Goal: Task Accomplishment & Management: Use online tool/utility

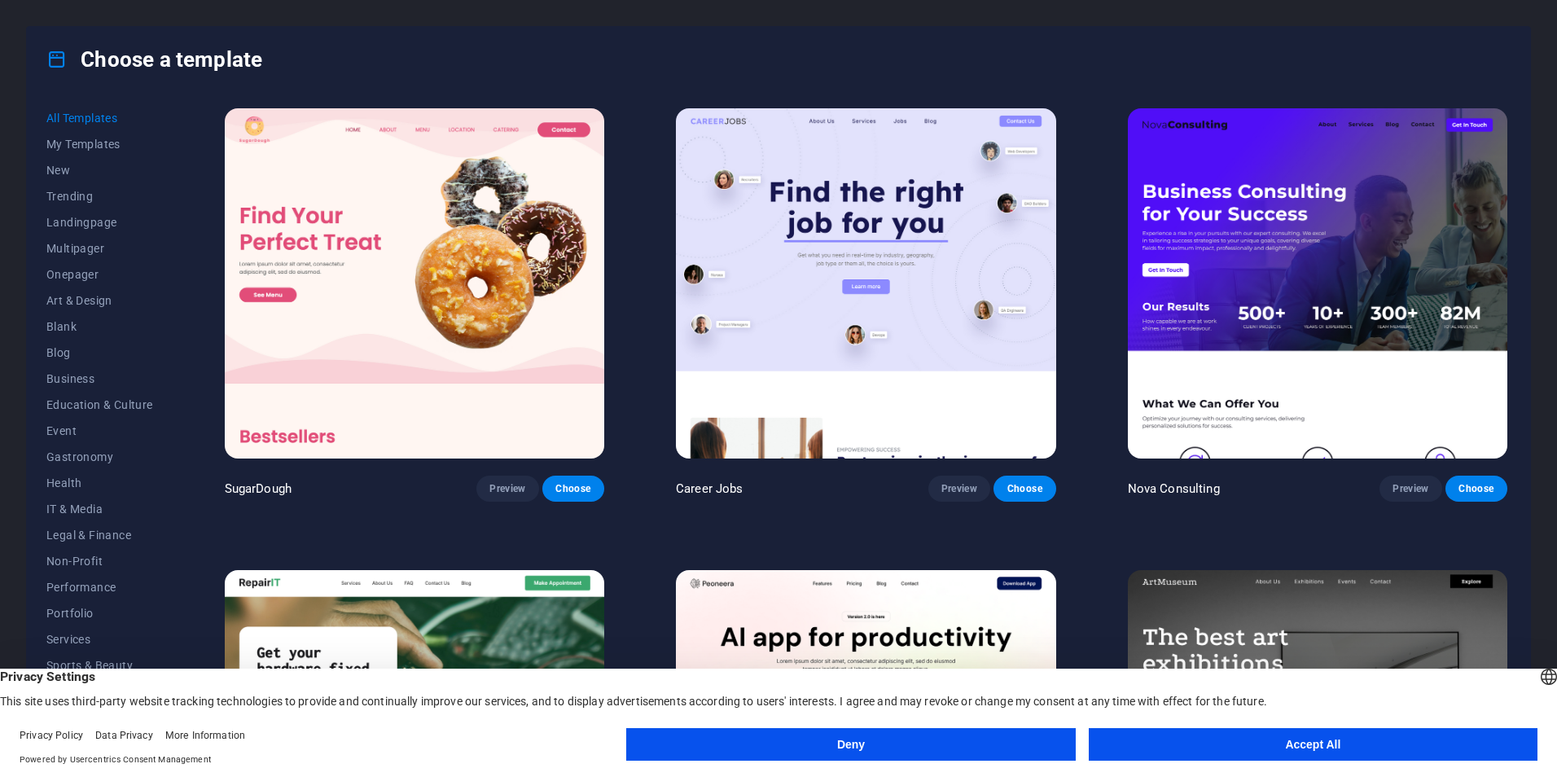
click at [1296, 749] on button "Accept All" at bounding box center [1313, 744] width 449 height 33
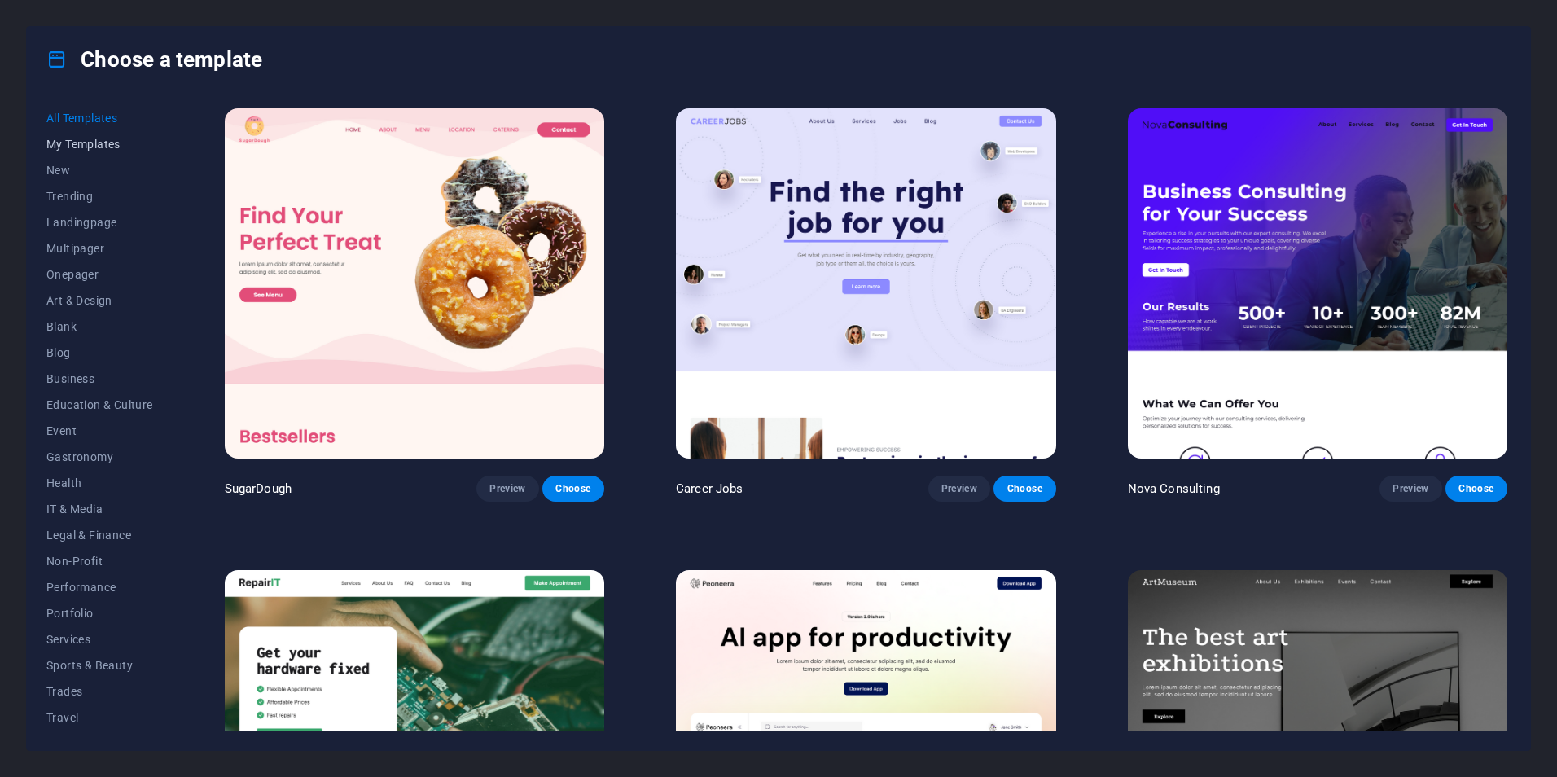
click at [71, 140] on span "My Templates" at bounding box center [99, 144] width 107 height 13
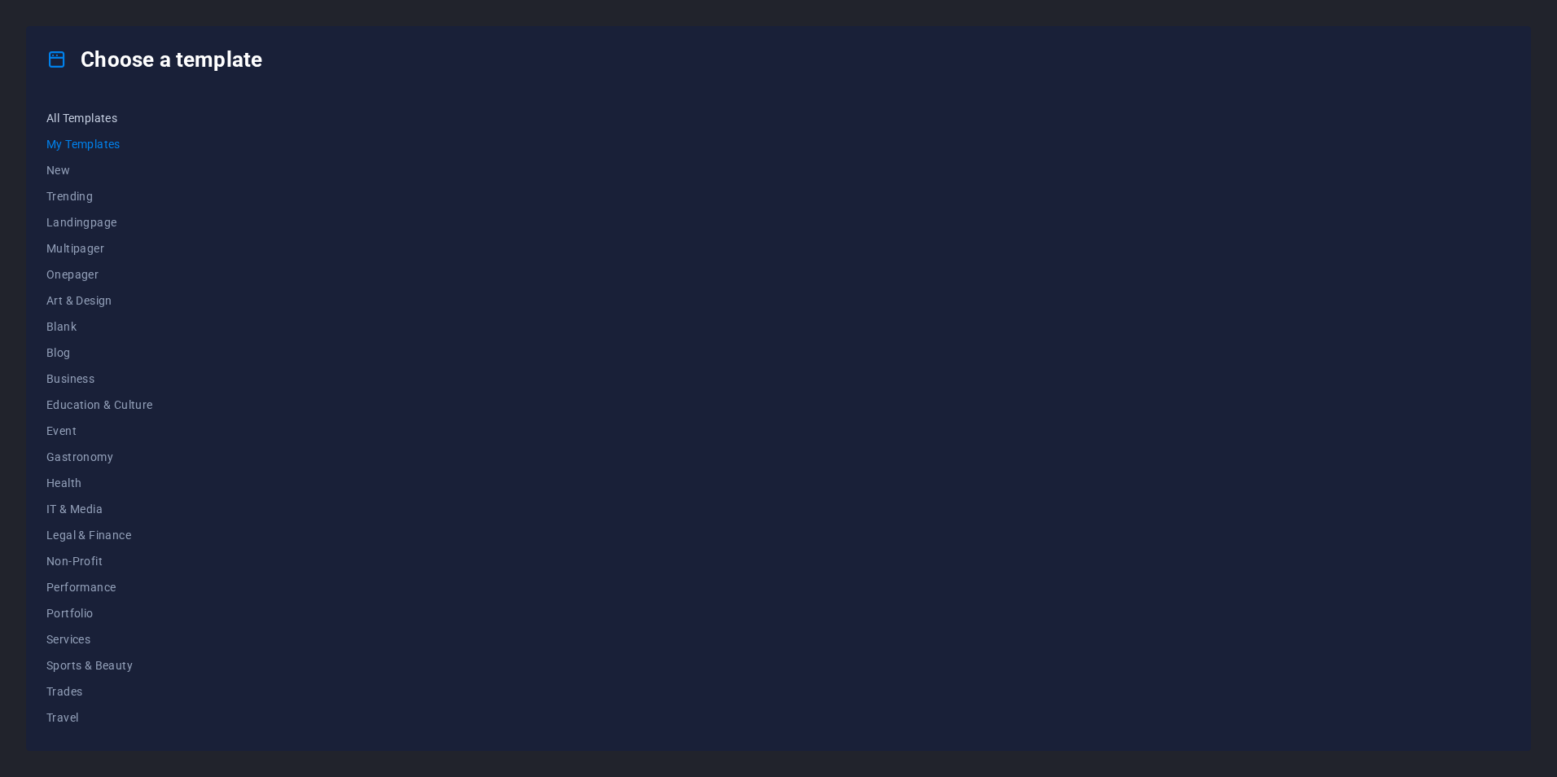
click at [85, 112] on span "All Templates" at bounding box center [99, 118] width 107 height 13
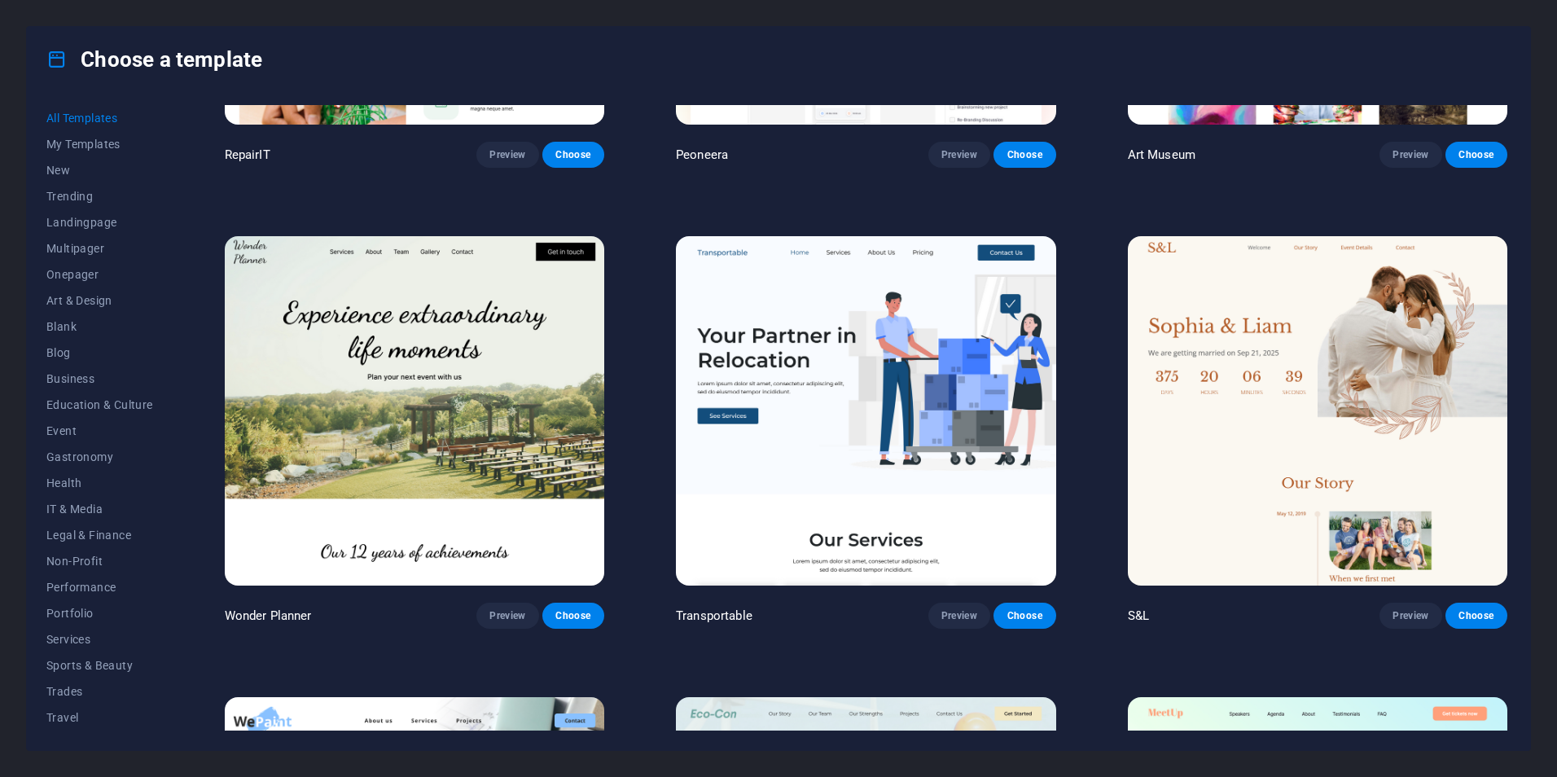
scroll to position [814, 0]
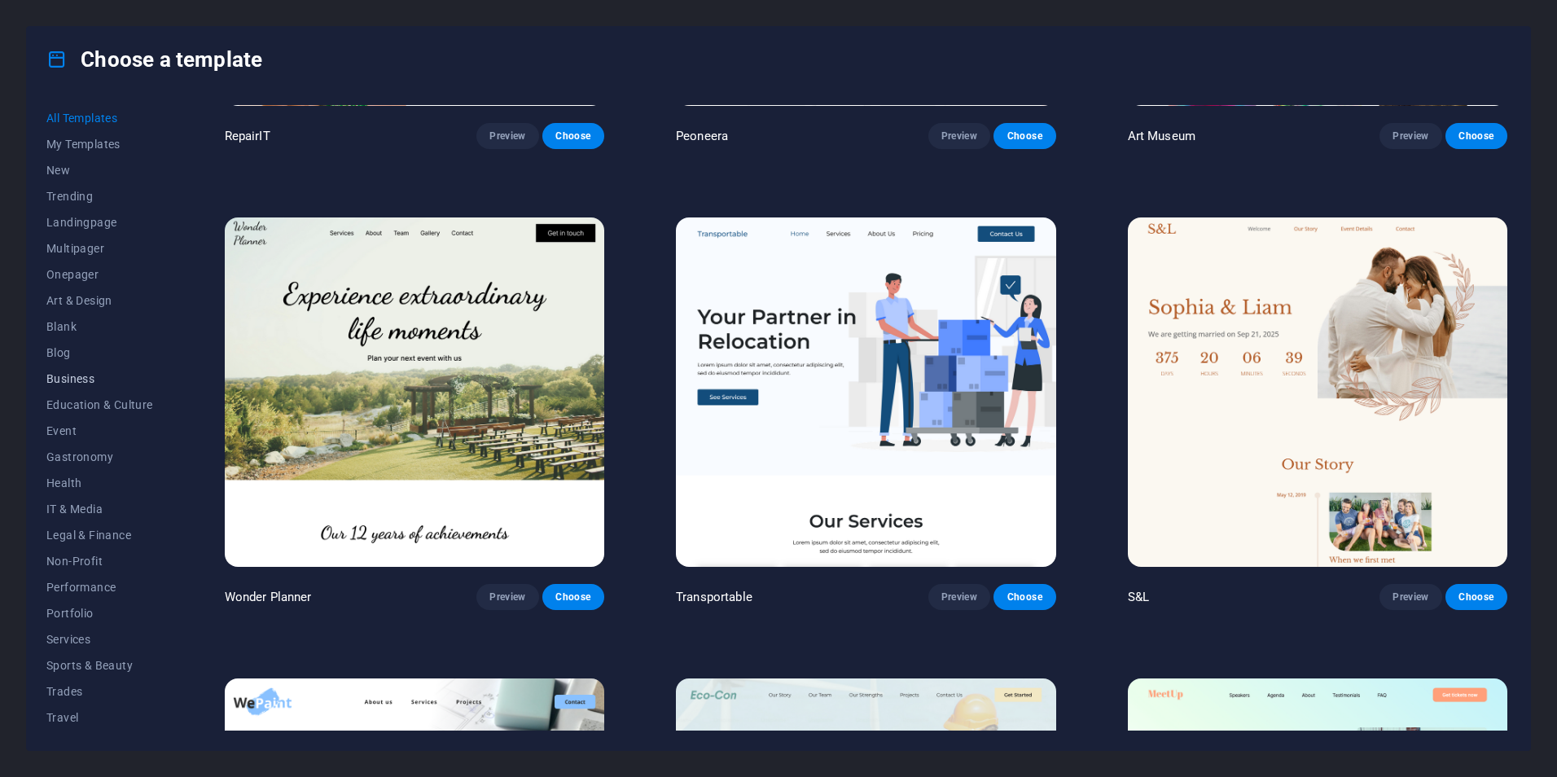
click at [81, 368] on button "Business" at bounding box center [99, 379] width 107 height 26
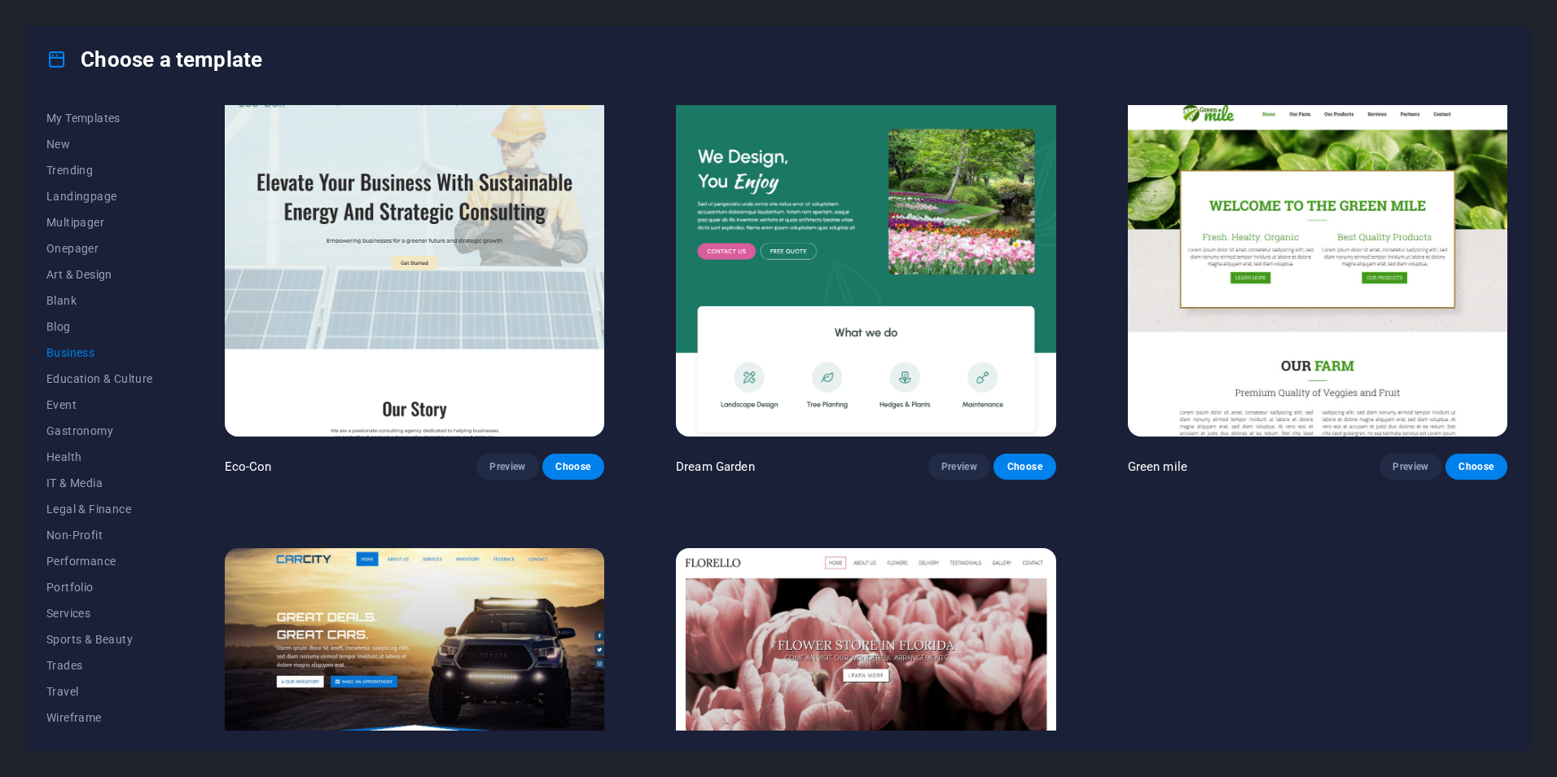
scroll to position [0, 0]
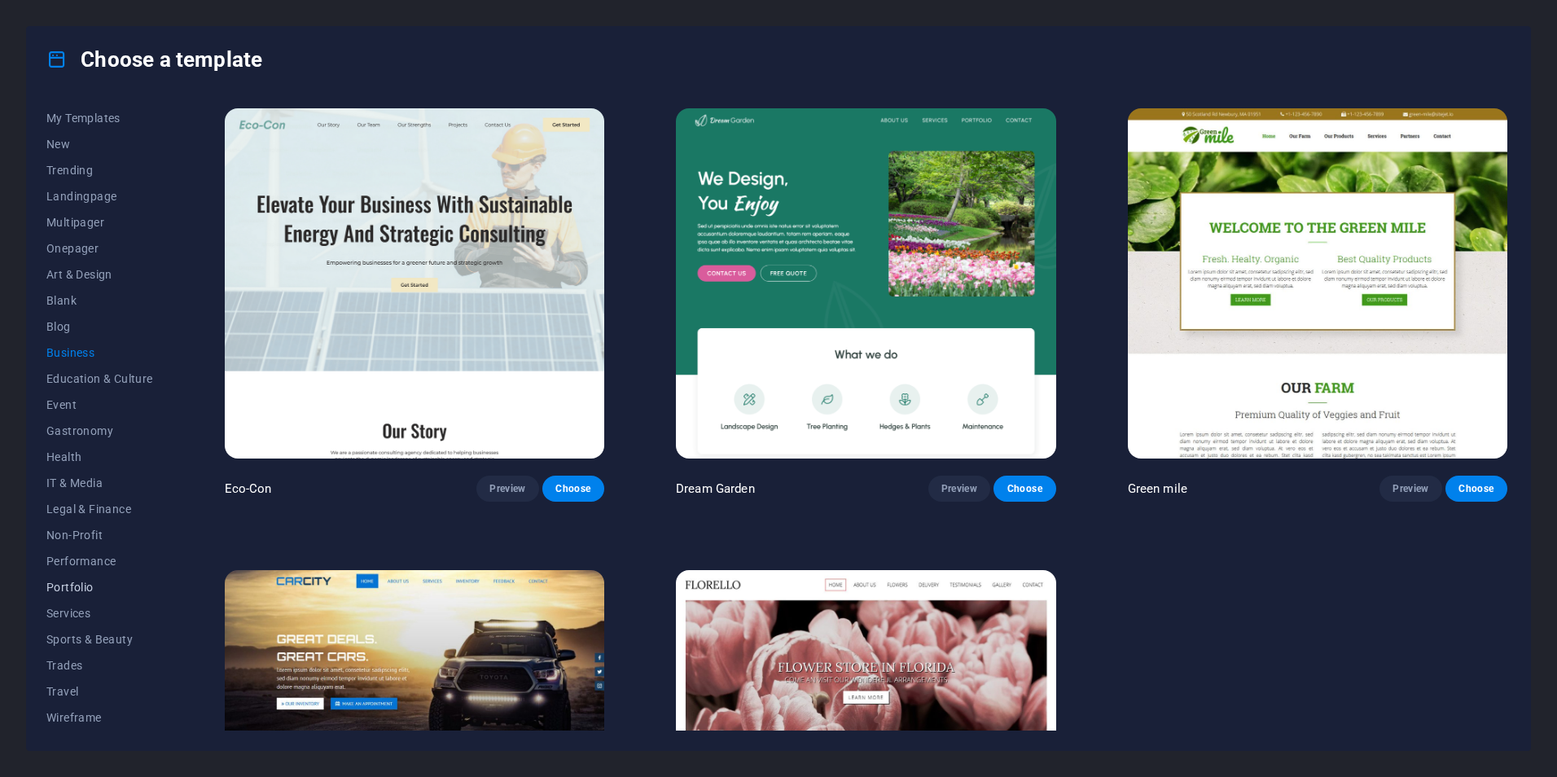
click at [98, 590] on span "Portfolio" at bounding box center [99, 587] width 107 height 13
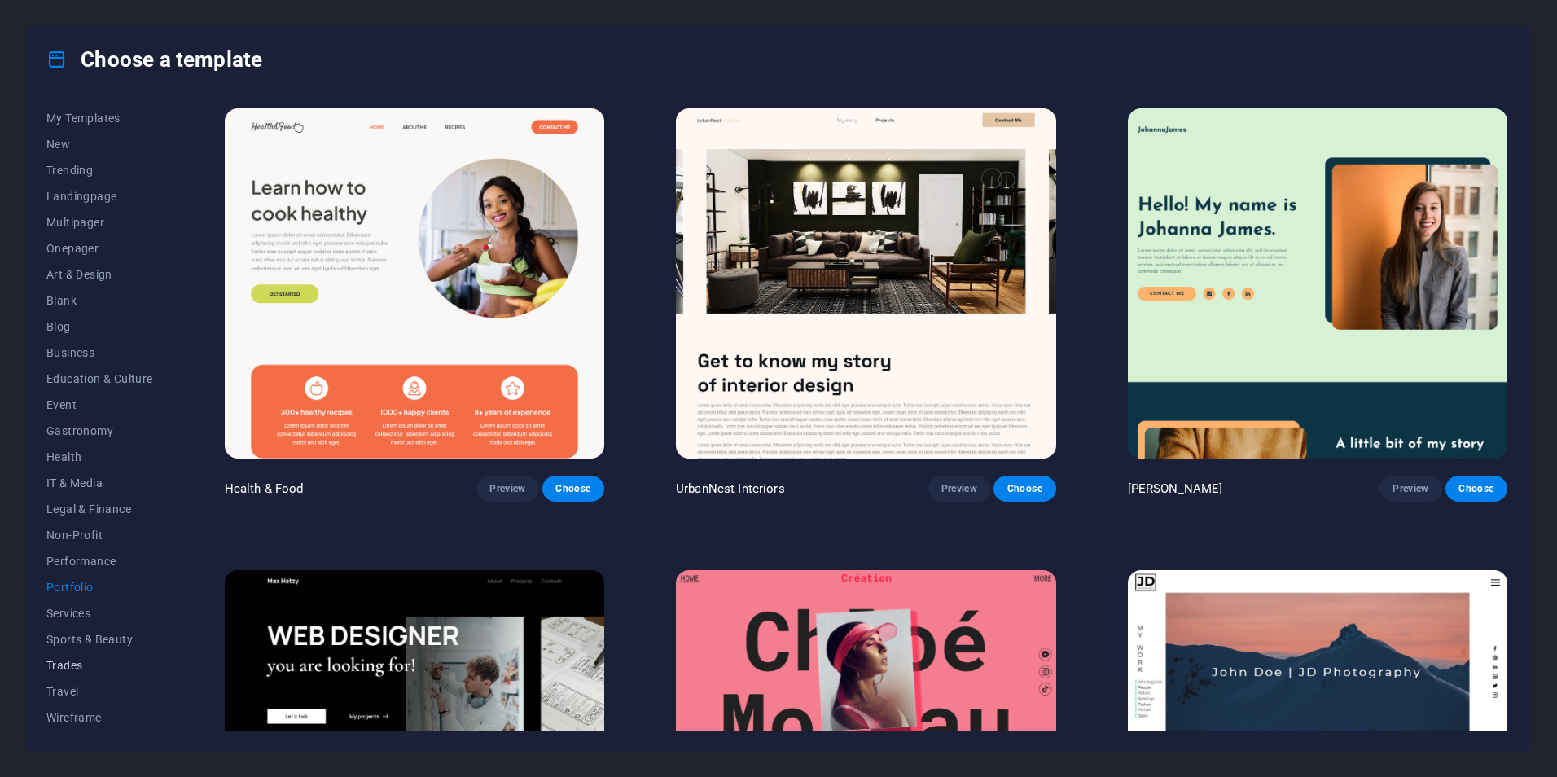
click at [86, 670] on span "Trades" at bounding box center [99, 665] width 107 height 13
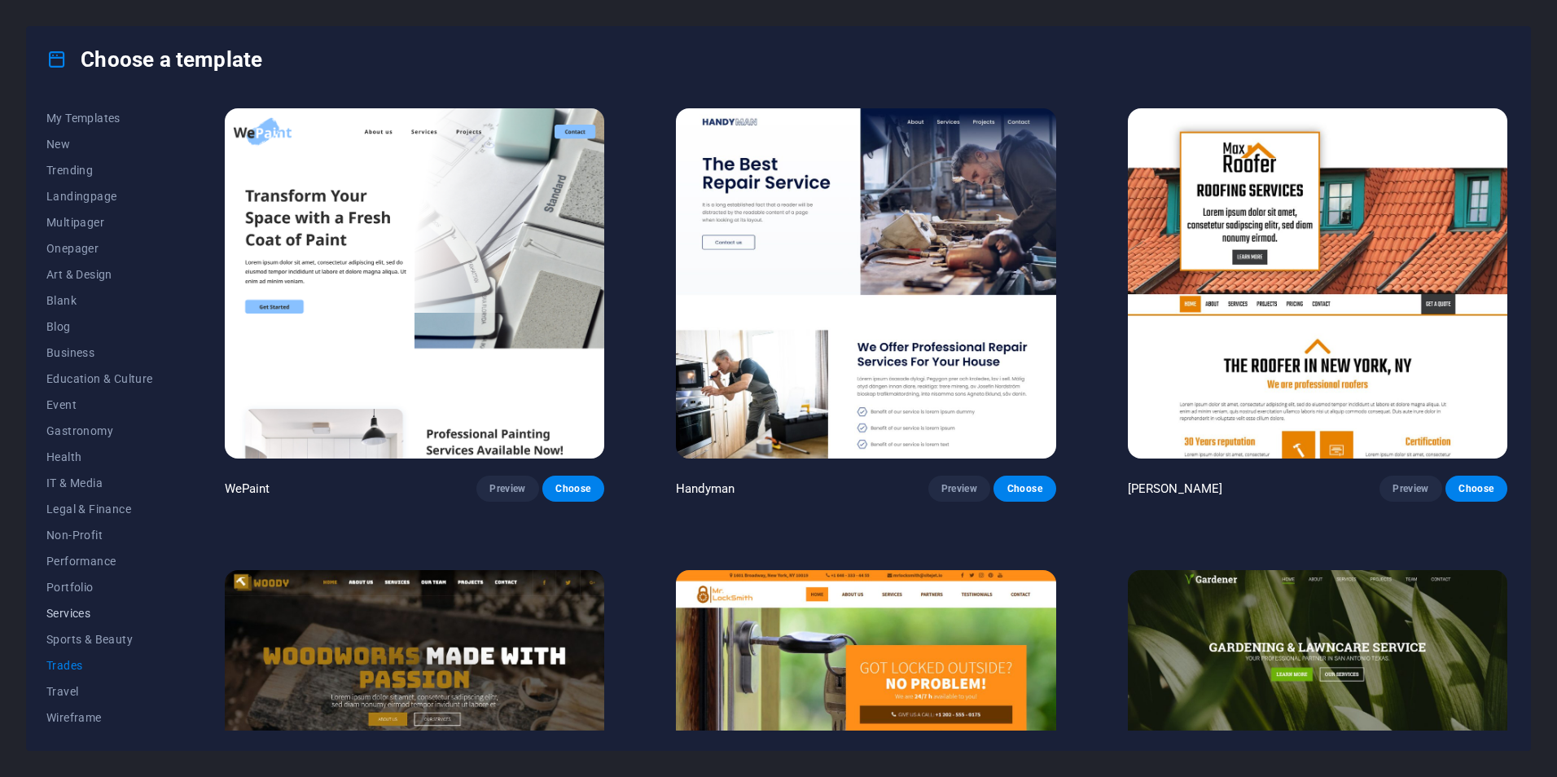
click at [103, 612] on span "Services" at bounding box center [99, 613] width 107 height 13
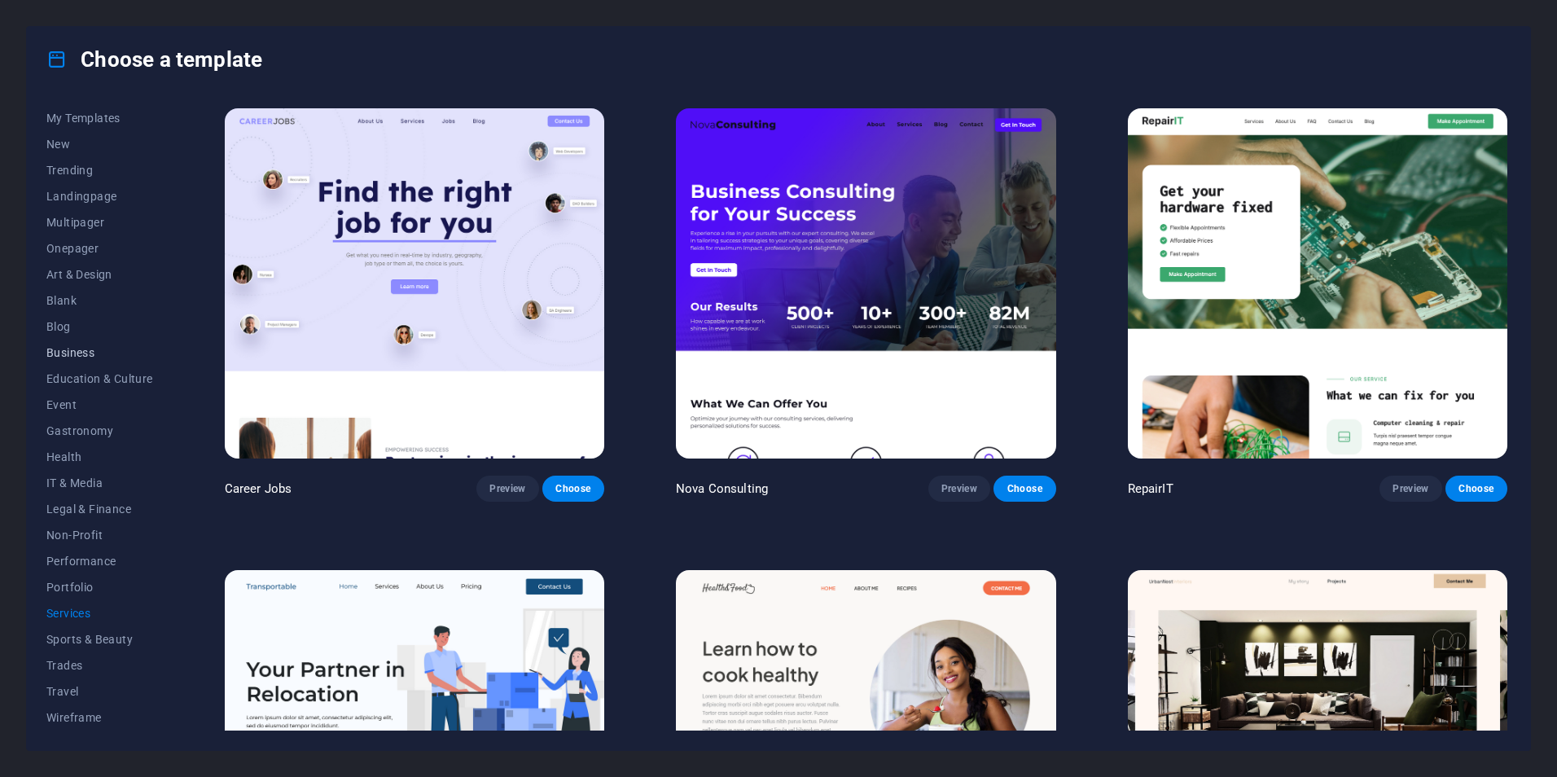
click at [112, 353] on span "Business" at bounding box center [99, 352] width 107 height 13
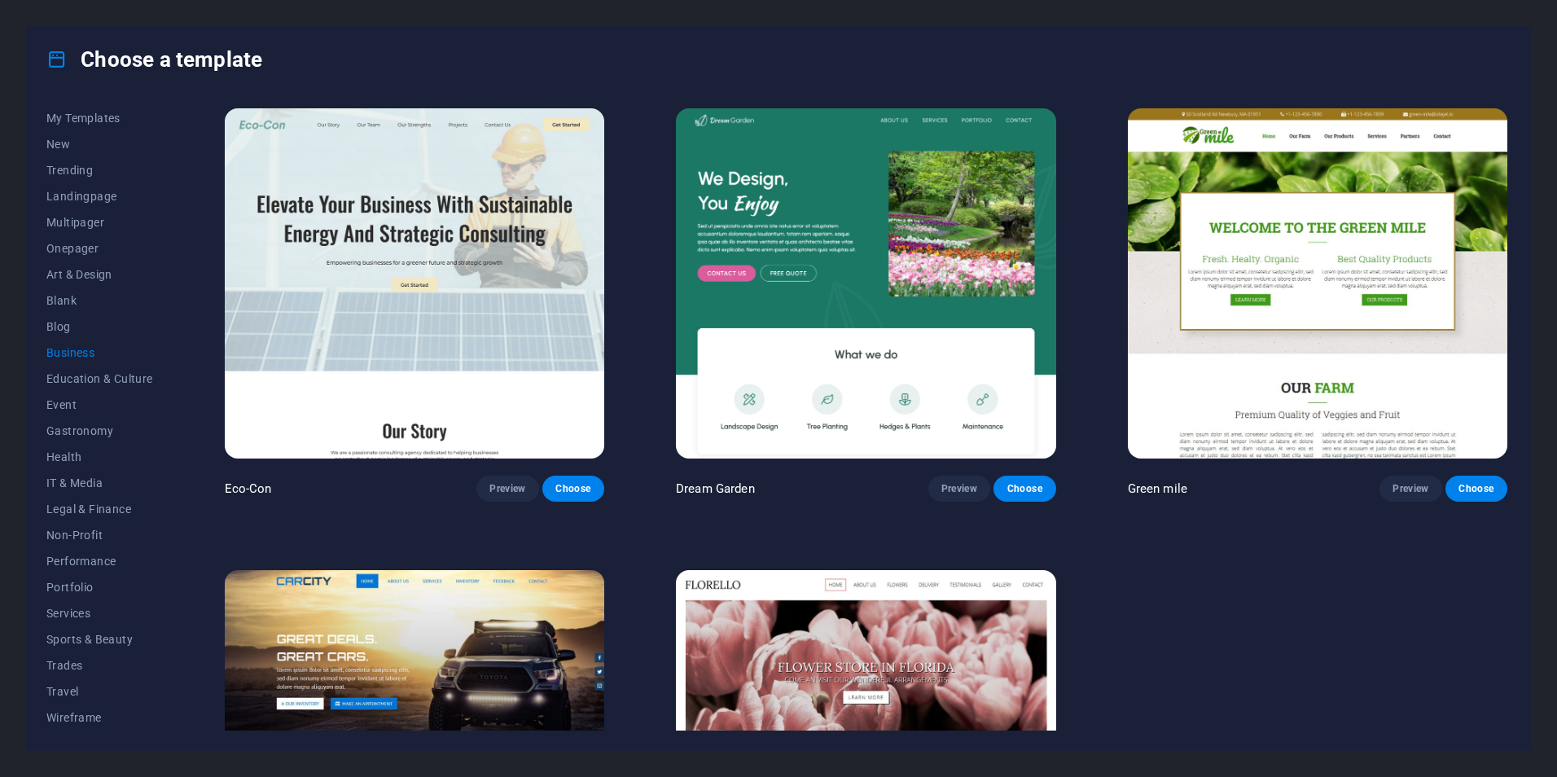
click at [74, 353] on span "Business" at bounding box center [99, 352] width 107 height 13
click at [66, 176] on span "New" at bounding box center [99, 170] width 107 height 13
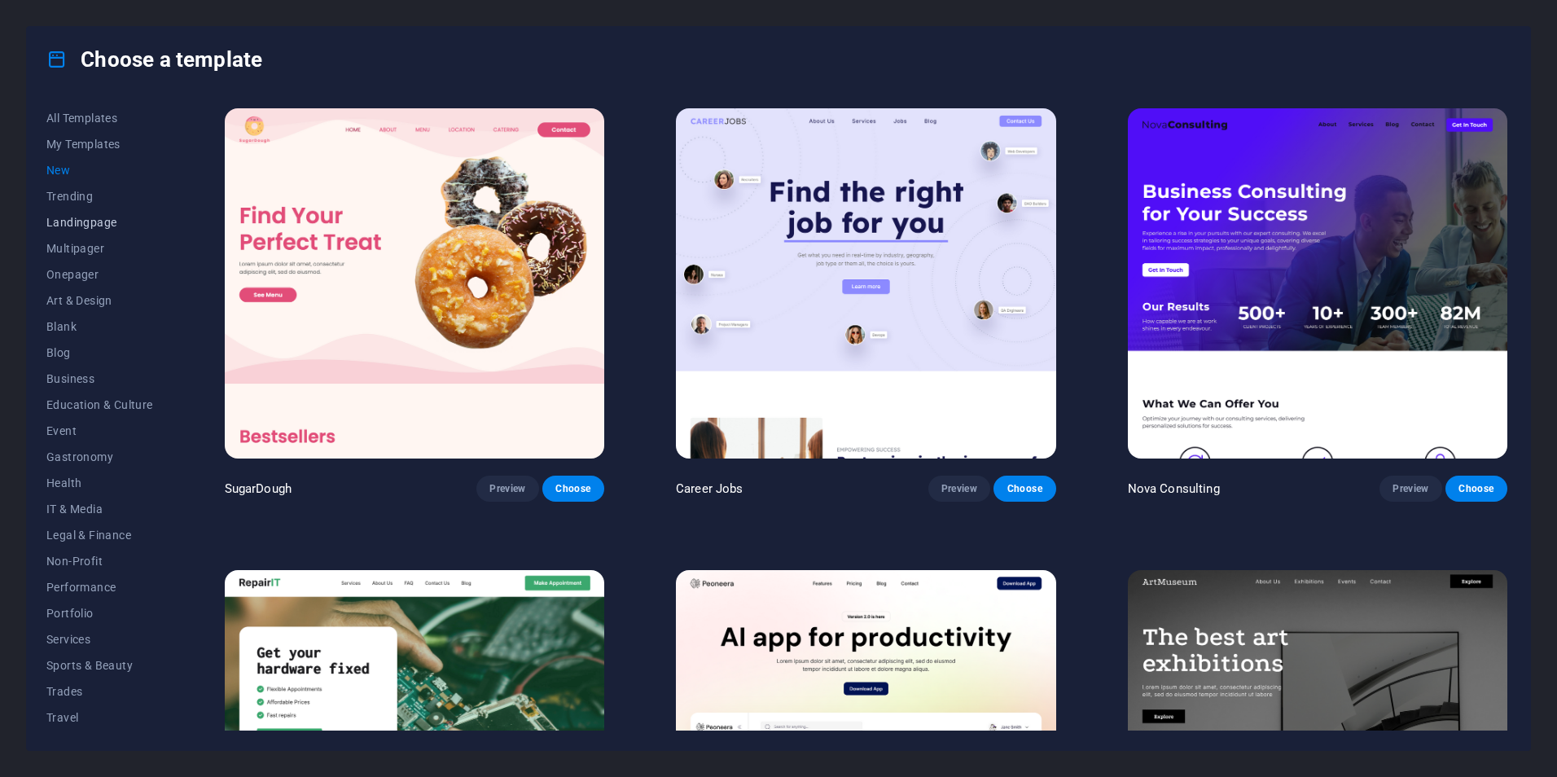
click at [116, 219] on span "Landingpage" at bounding box center [99, 222] width 107 height 13
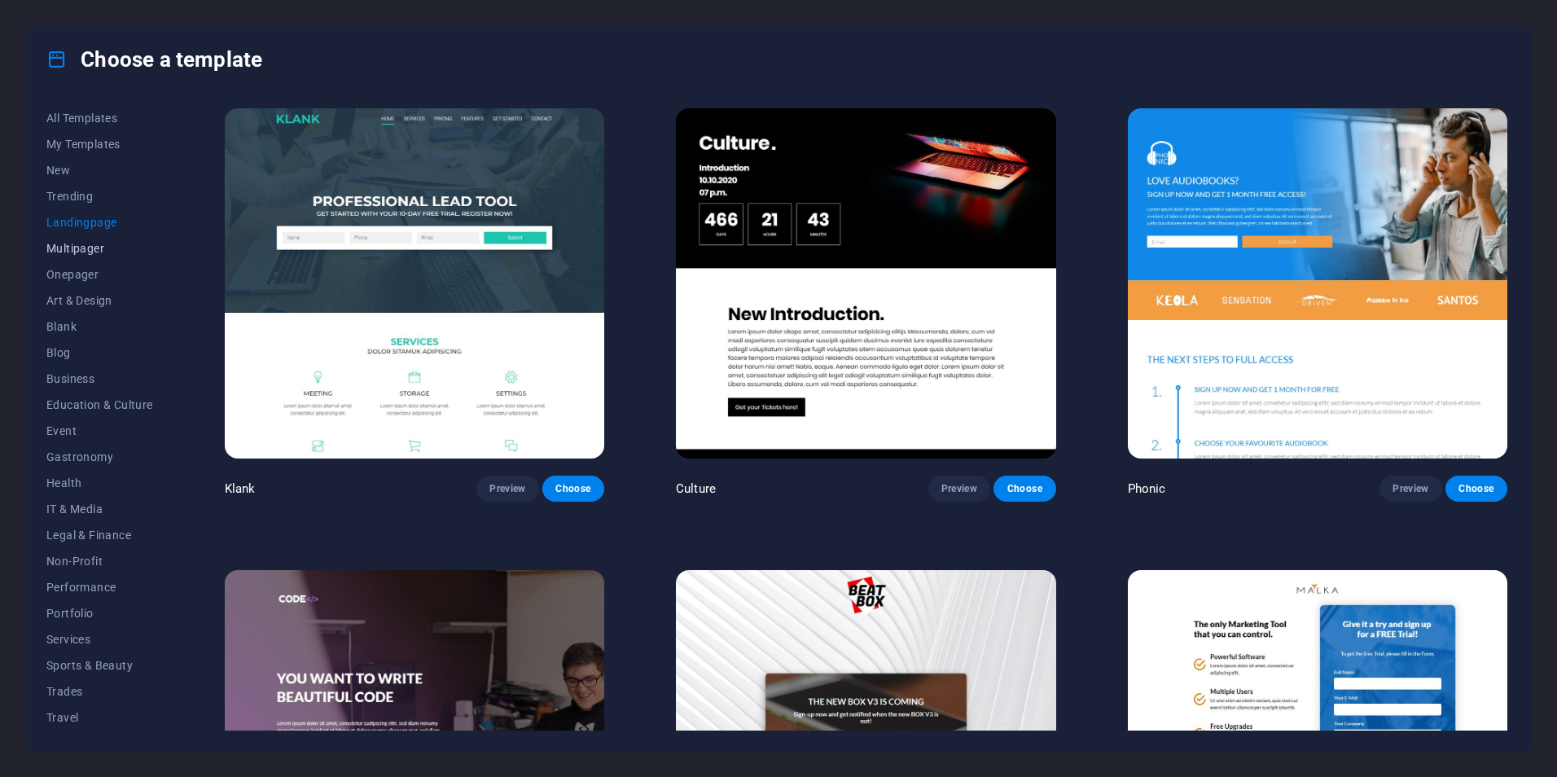
click at [103, 242] on span "Multipager" at bounding box center [99, 248] width 107 height 13
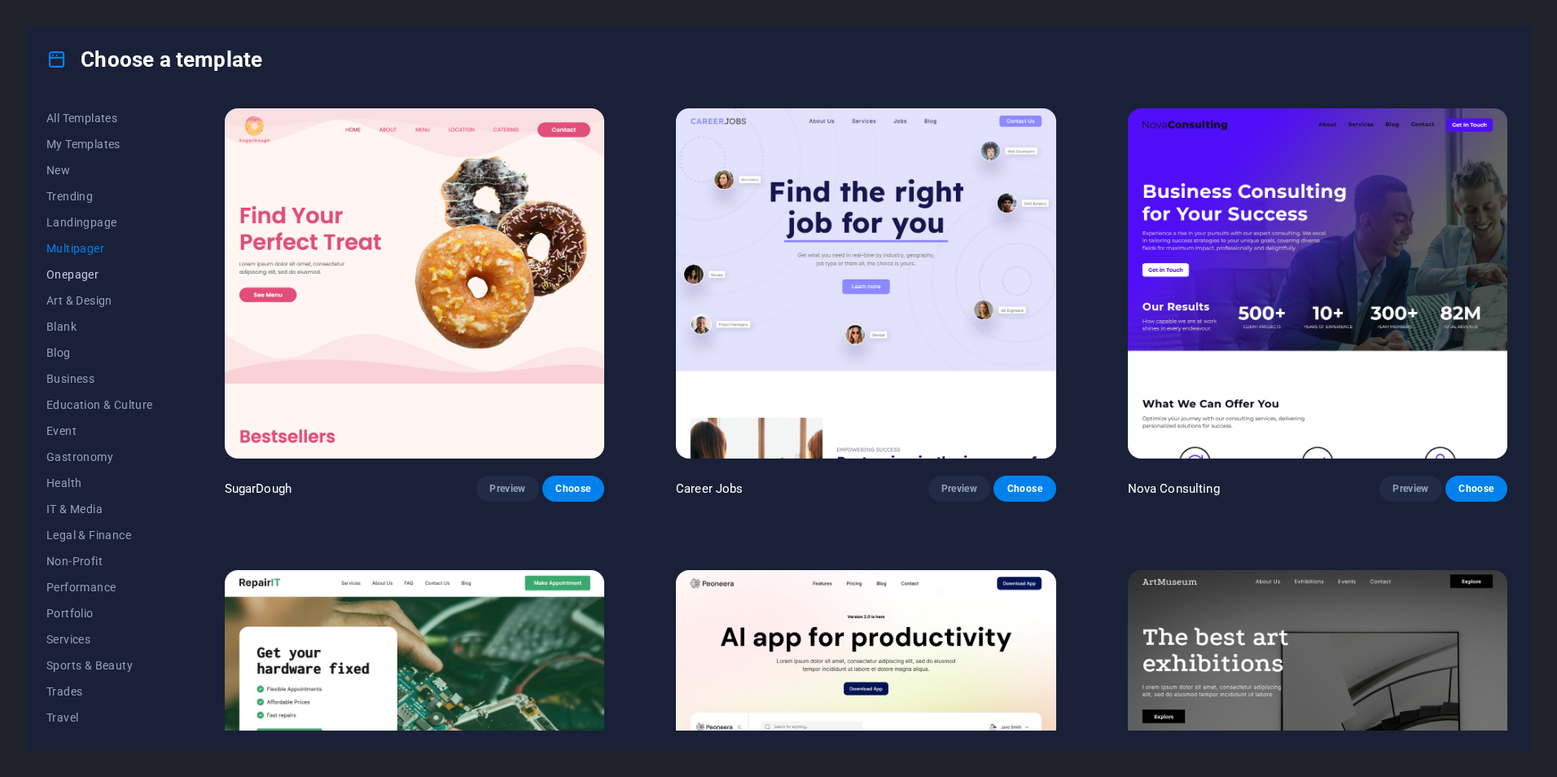
click at [81, 266] on button "Onepager" at bounding box center [99, 274] width 107 height 26
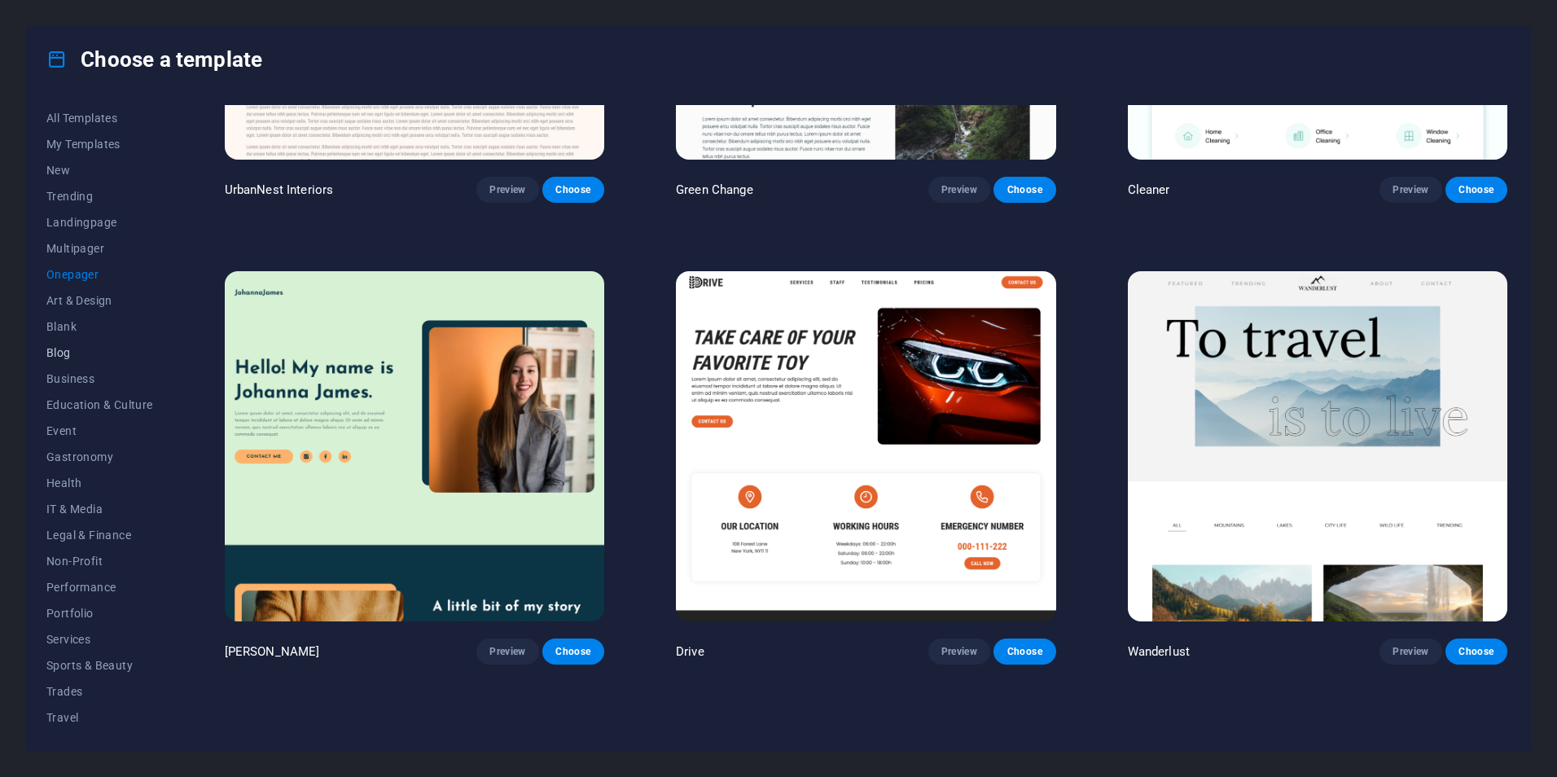
scroll to position [26, 0]
click at [84, 346] on span "Business" at bounding box center [99, 352] width 107 height 13
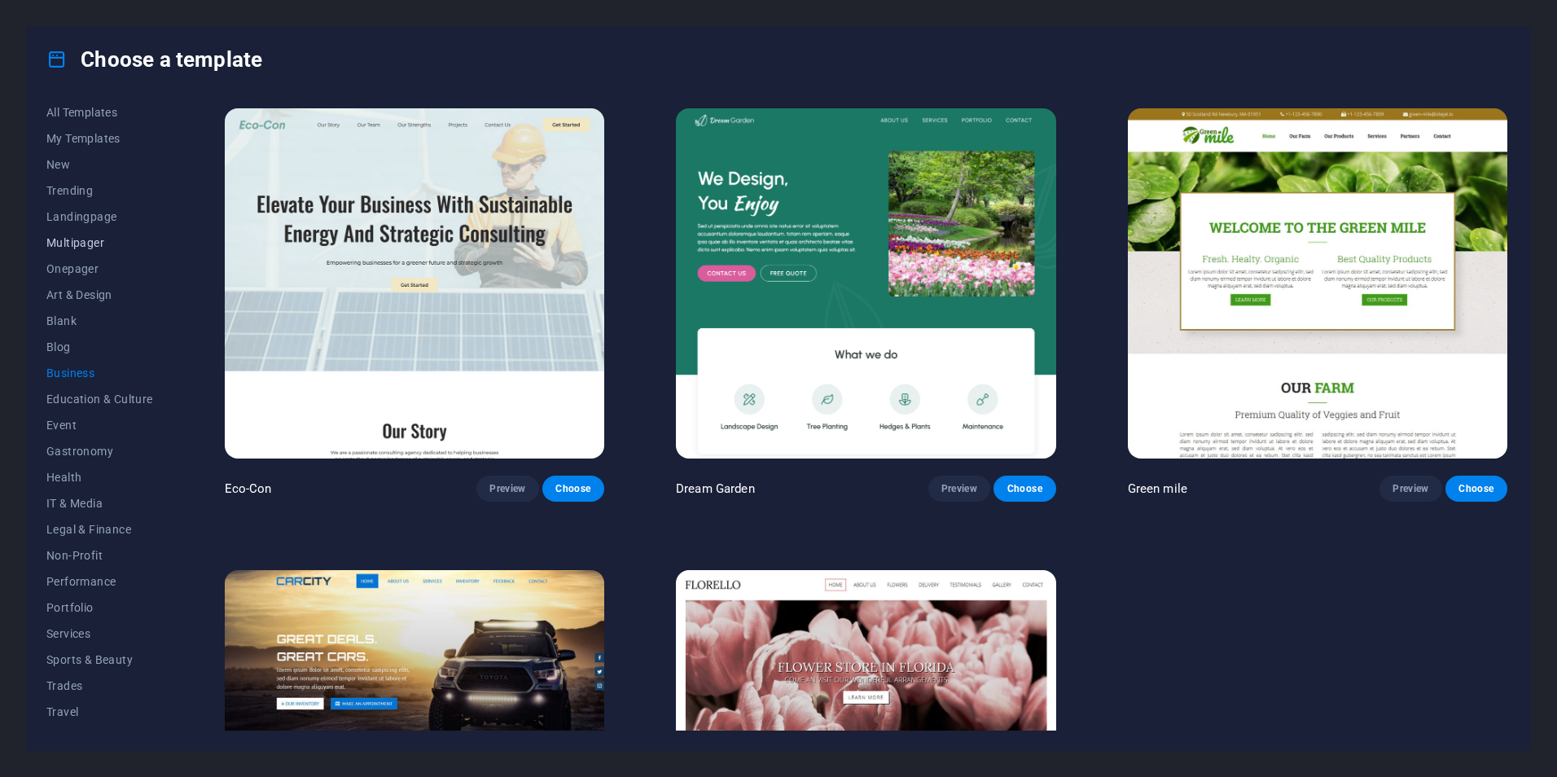
scroll to position [0, 0]
click at [90, 119] on span "All Templates" at bounding box center [99, 118] width 107 height 13
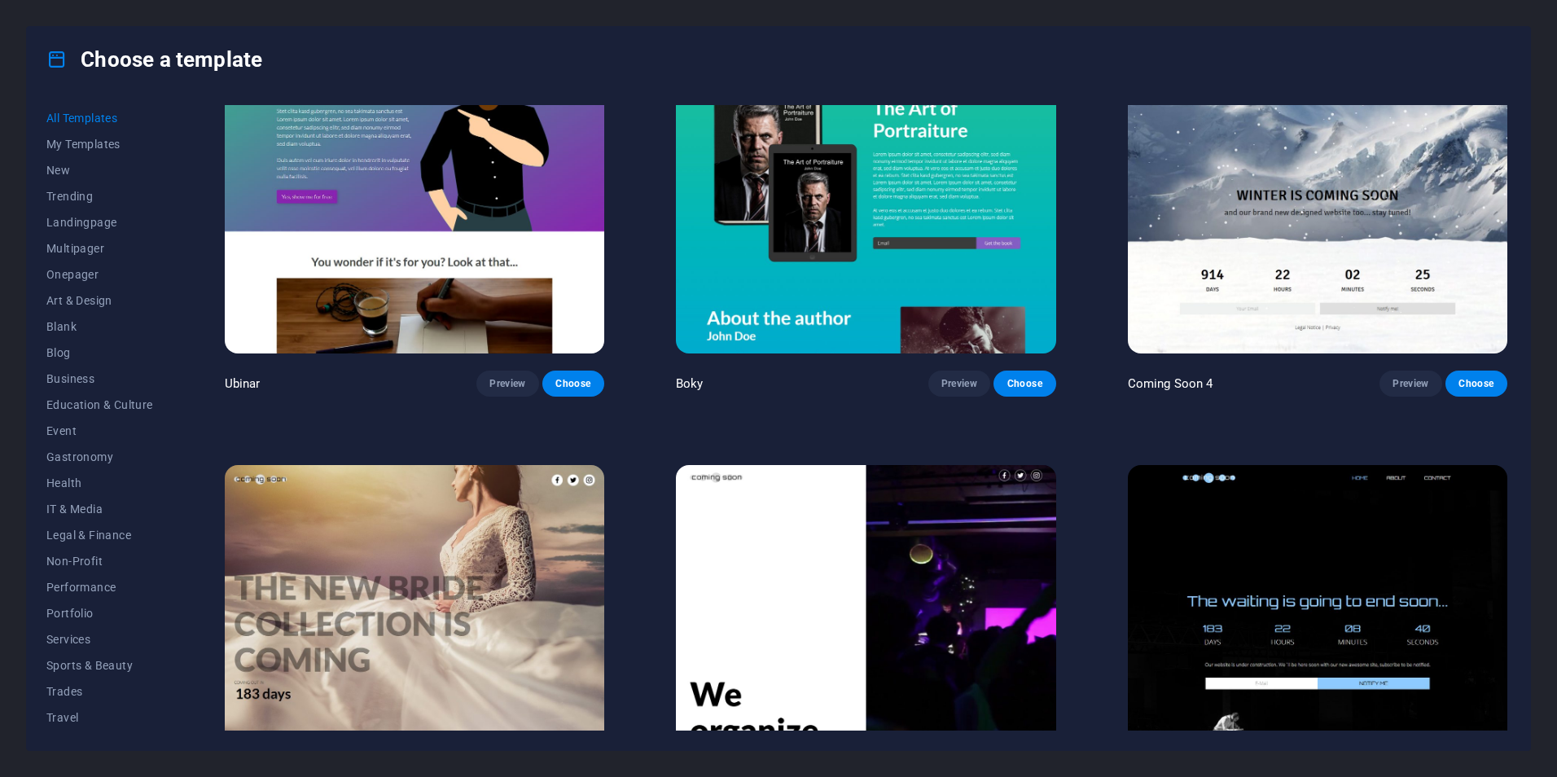
scroll to position [25058, 0]
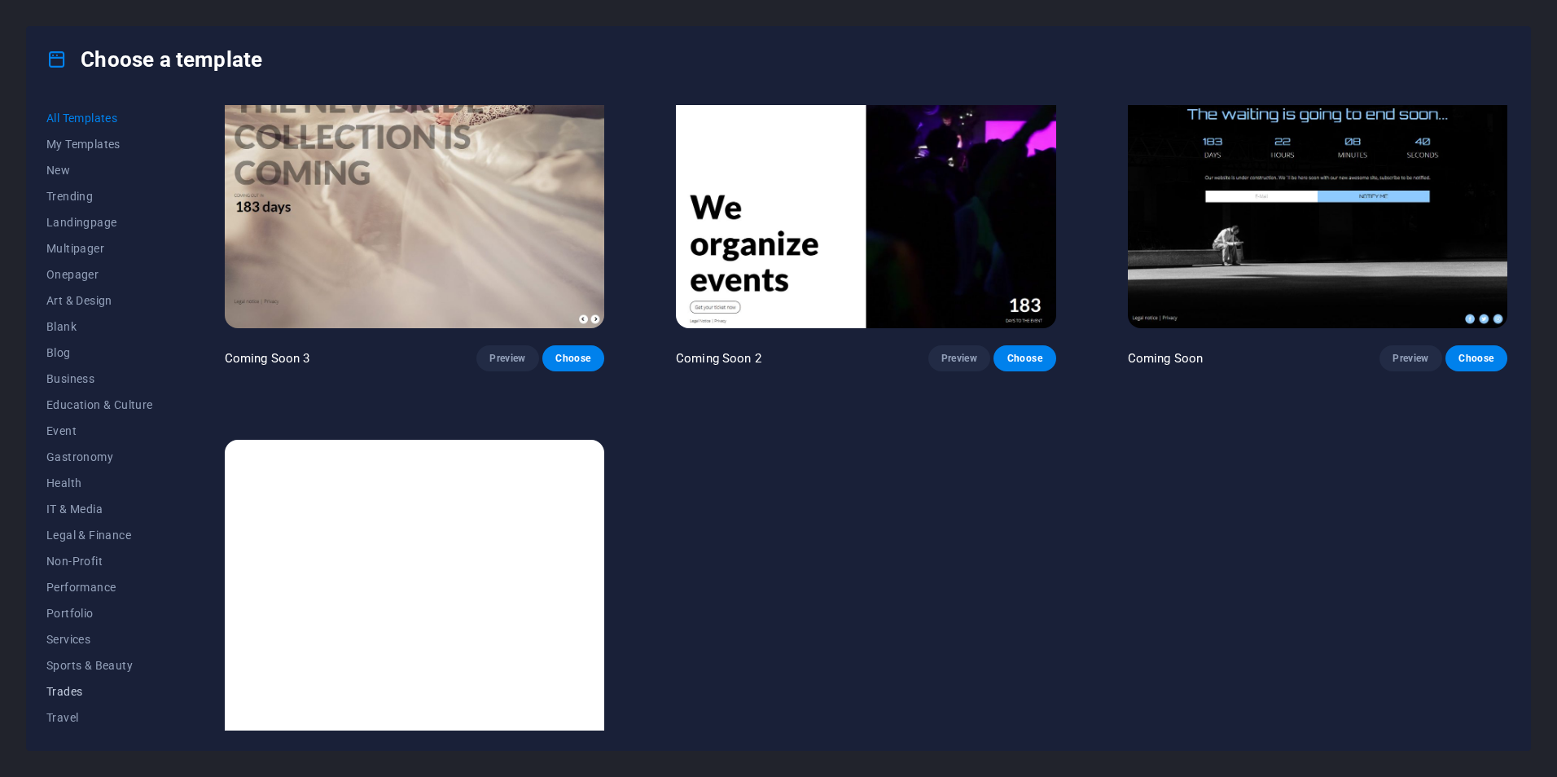
click at [53, 695] on span "Trades" at bounding box center [99, 691] width 107 height 13
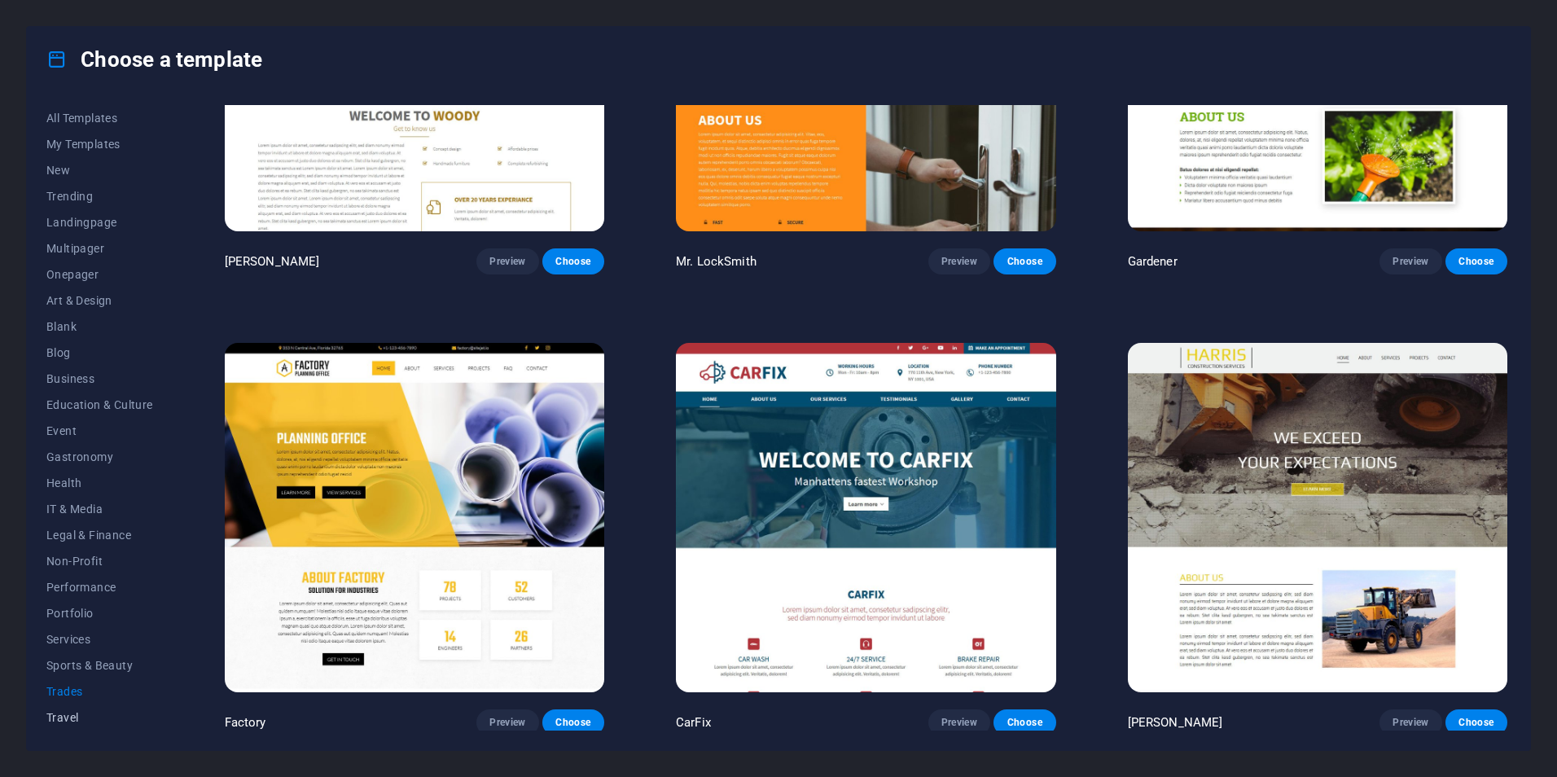
click at [69, 730] on button "Travel" at bounding box center [99, 718] width 107 height 26
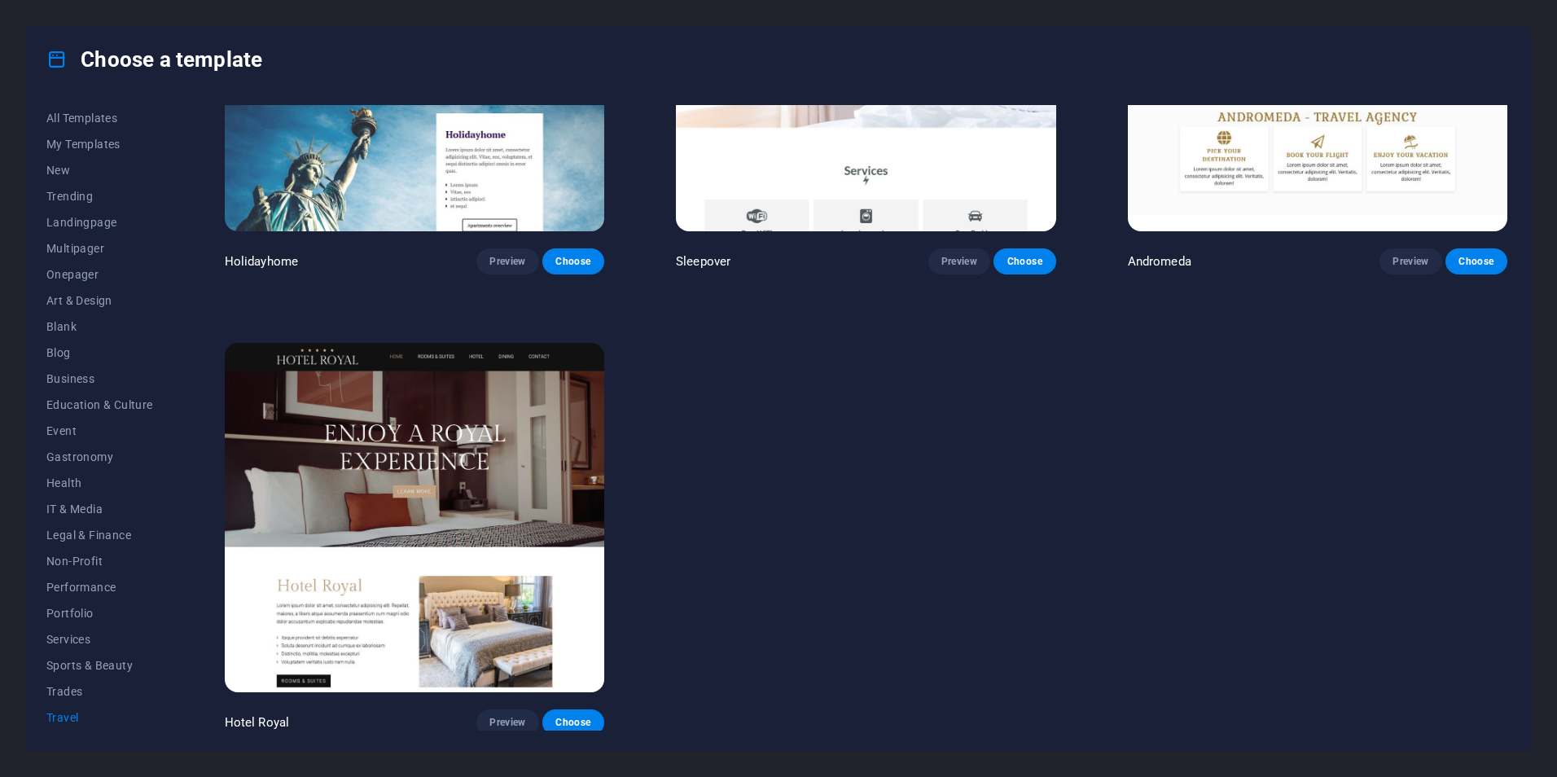
click at [57, 708] on button "Travel" at bounding box center [99, 718] width 107 height 26
click at [70, 688] on span "Trades" at bounding box center [99, 691] width 107 height 13
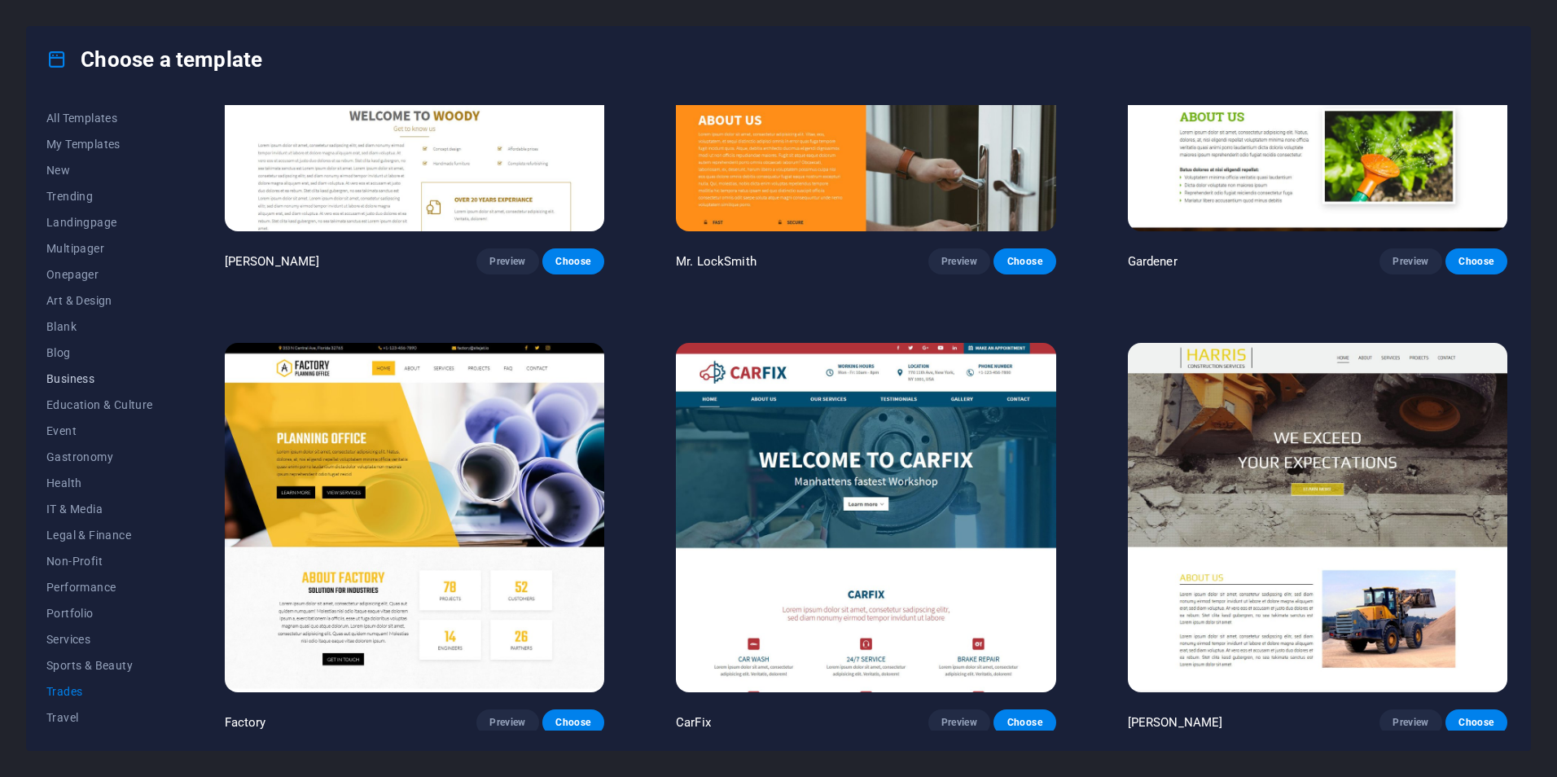
click at [56, 377] on span "Business" at bounding box center [99, 378] width 107 height 13
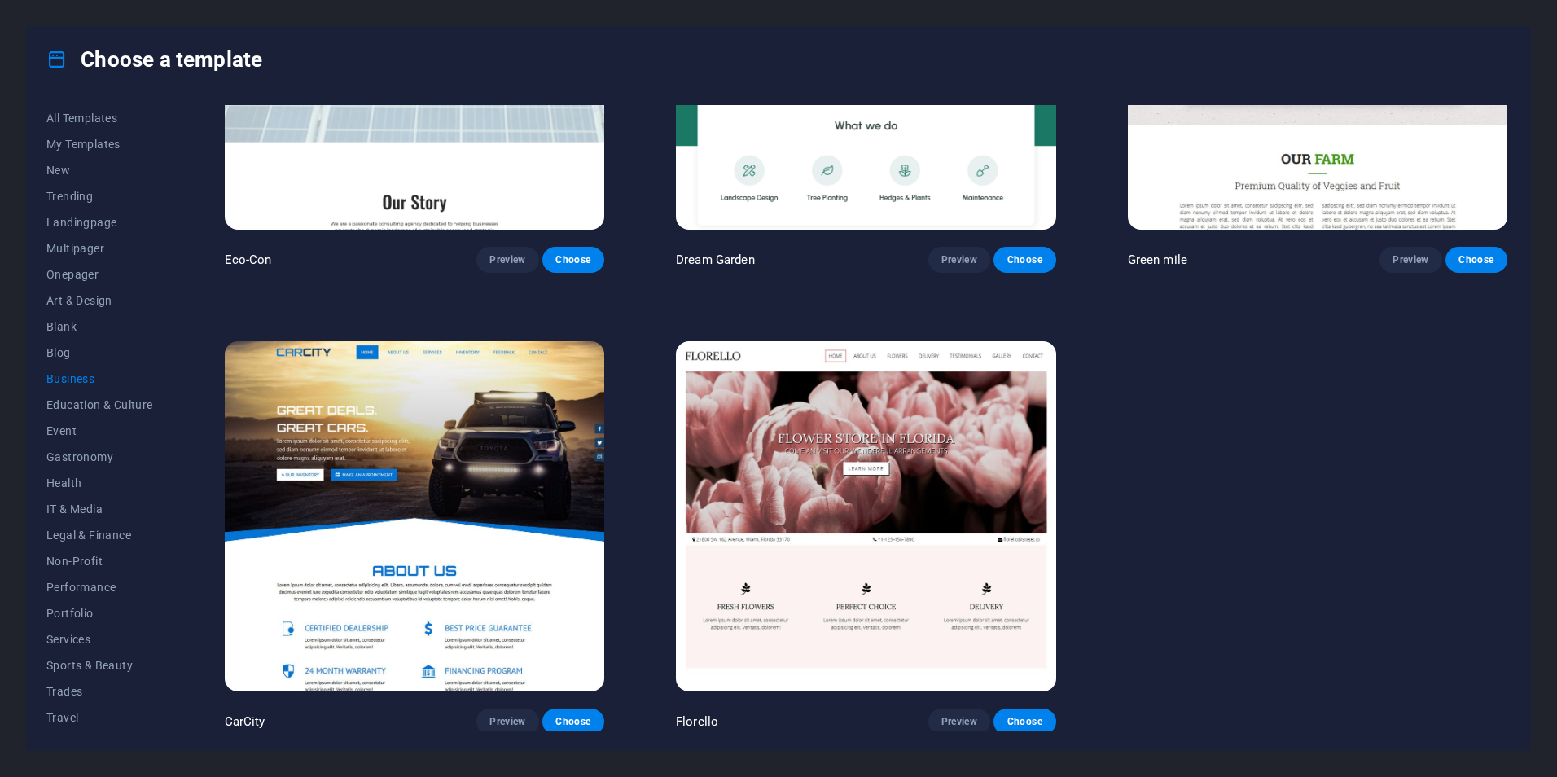
scroll to position [0, 0]
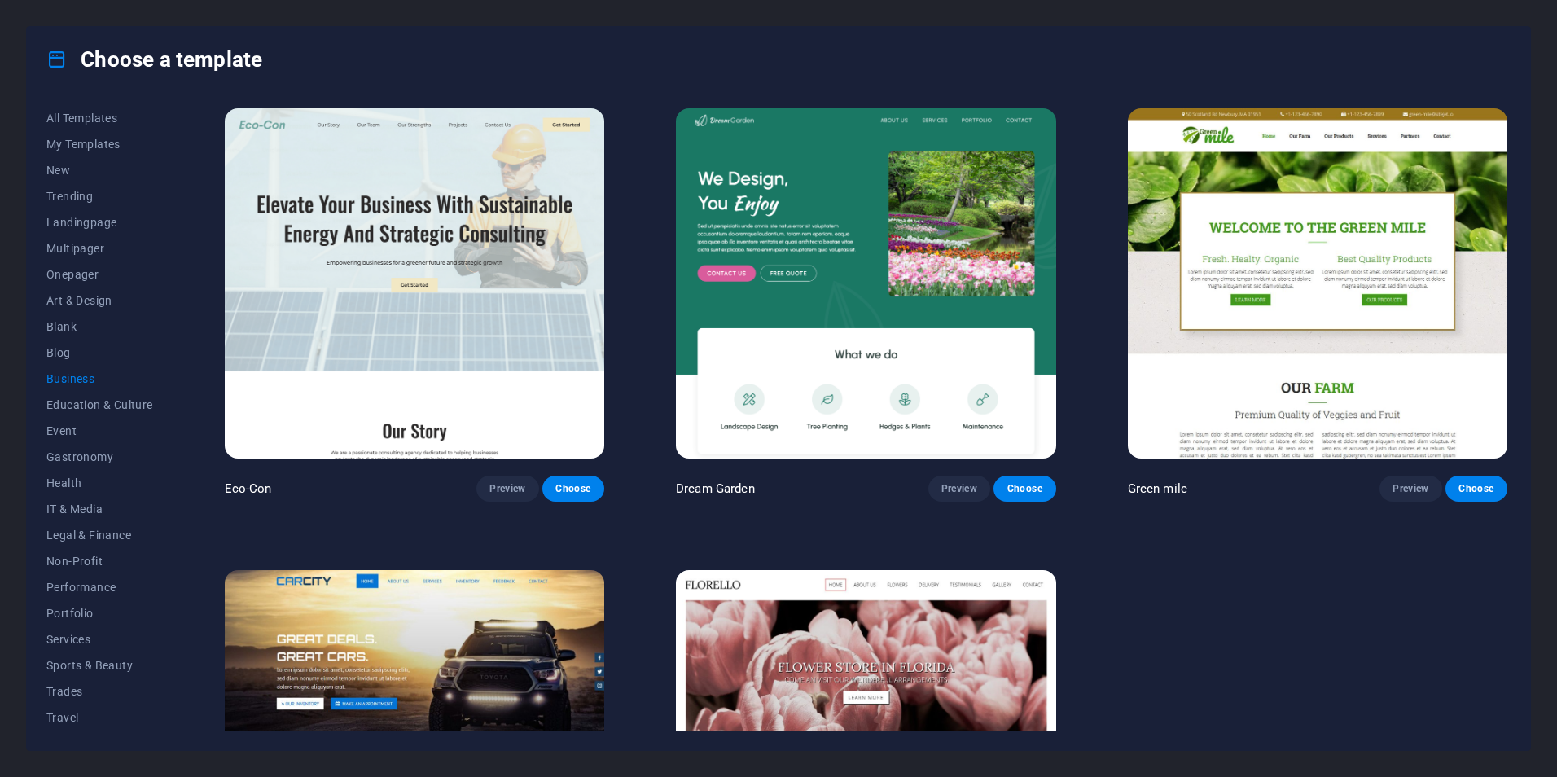
click at [452, 295] on img at bounding box center [415, 283] width 380 height 350
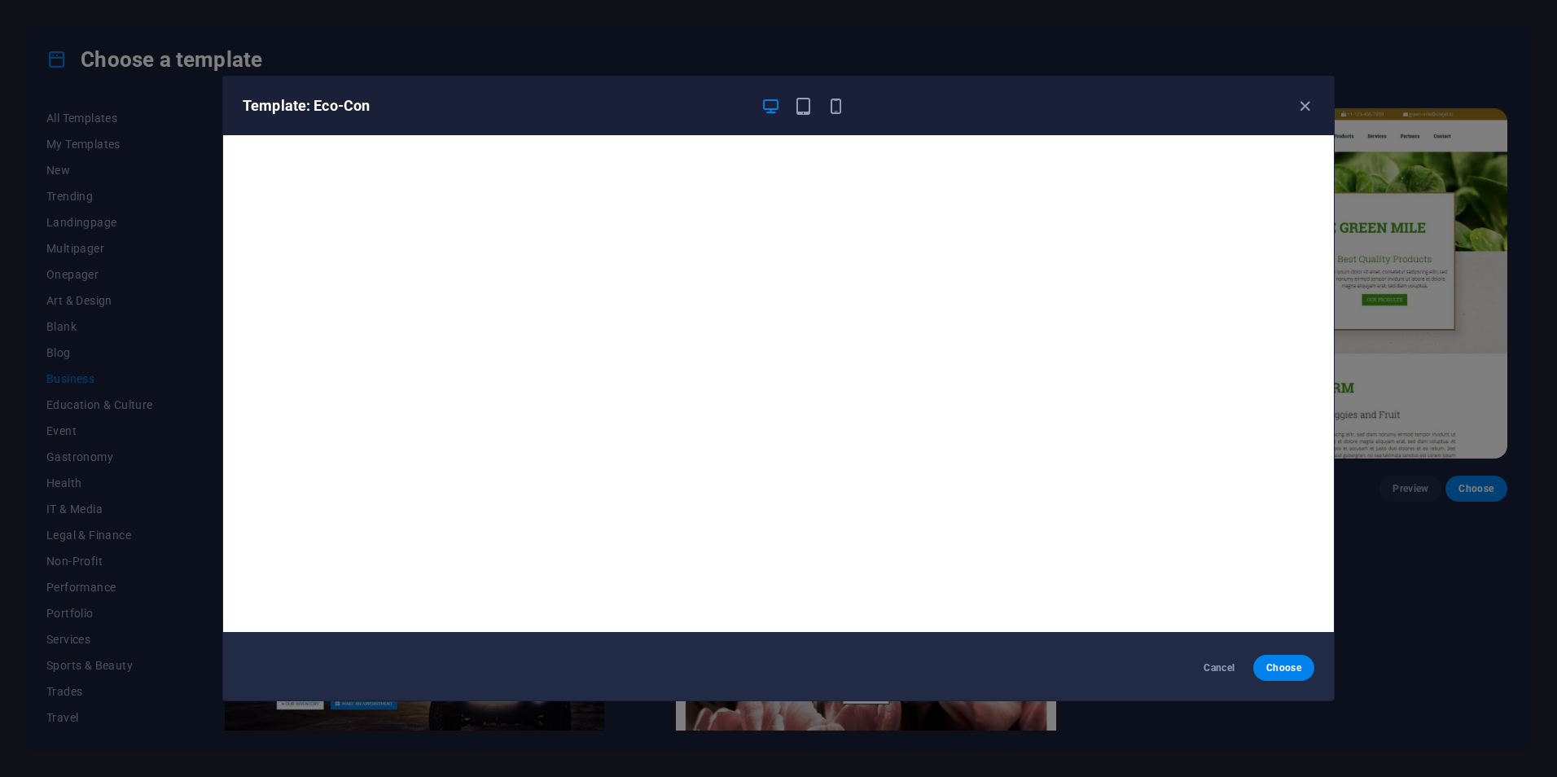
scroll to position [4, 0]
click at [1299, 107] on icon "button" at bounding box center [1305, 106] width 19 height 19
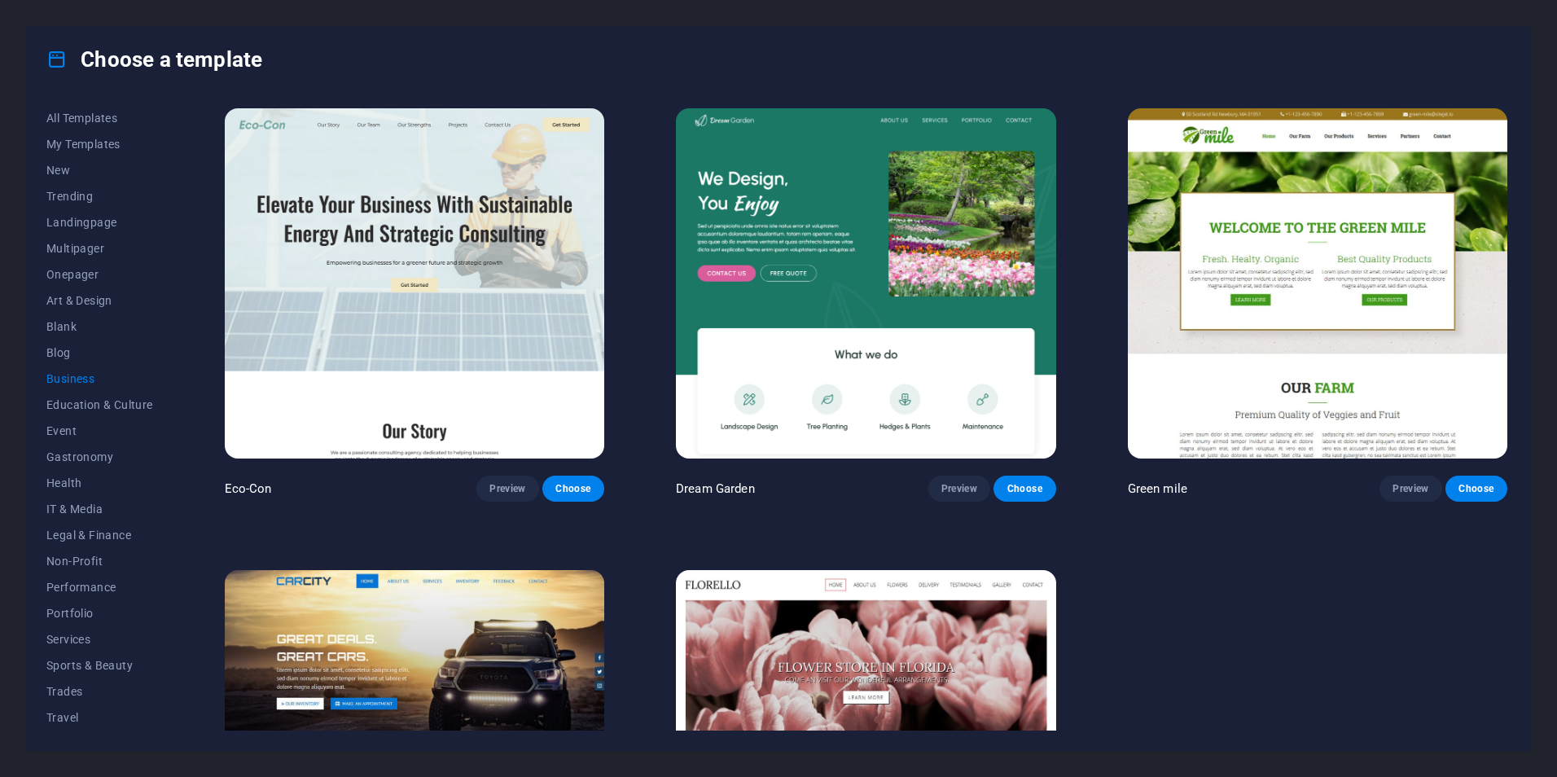
click at [797, 224] on img at bounding box center [866, 283] width 380 height 350
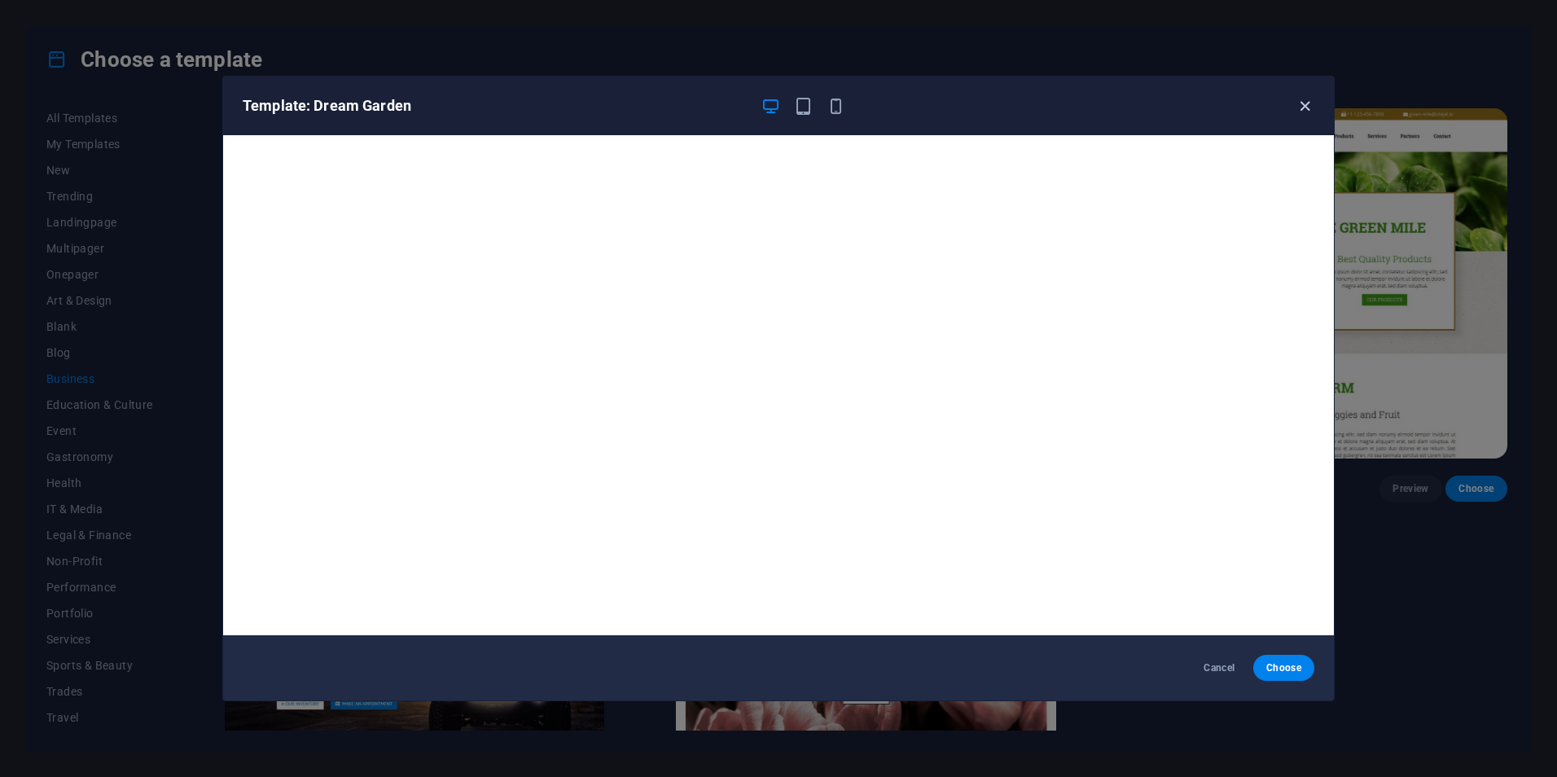
click at [1298, 102] on icon "button" at bounding box center [1305, 106] width 19 height 19
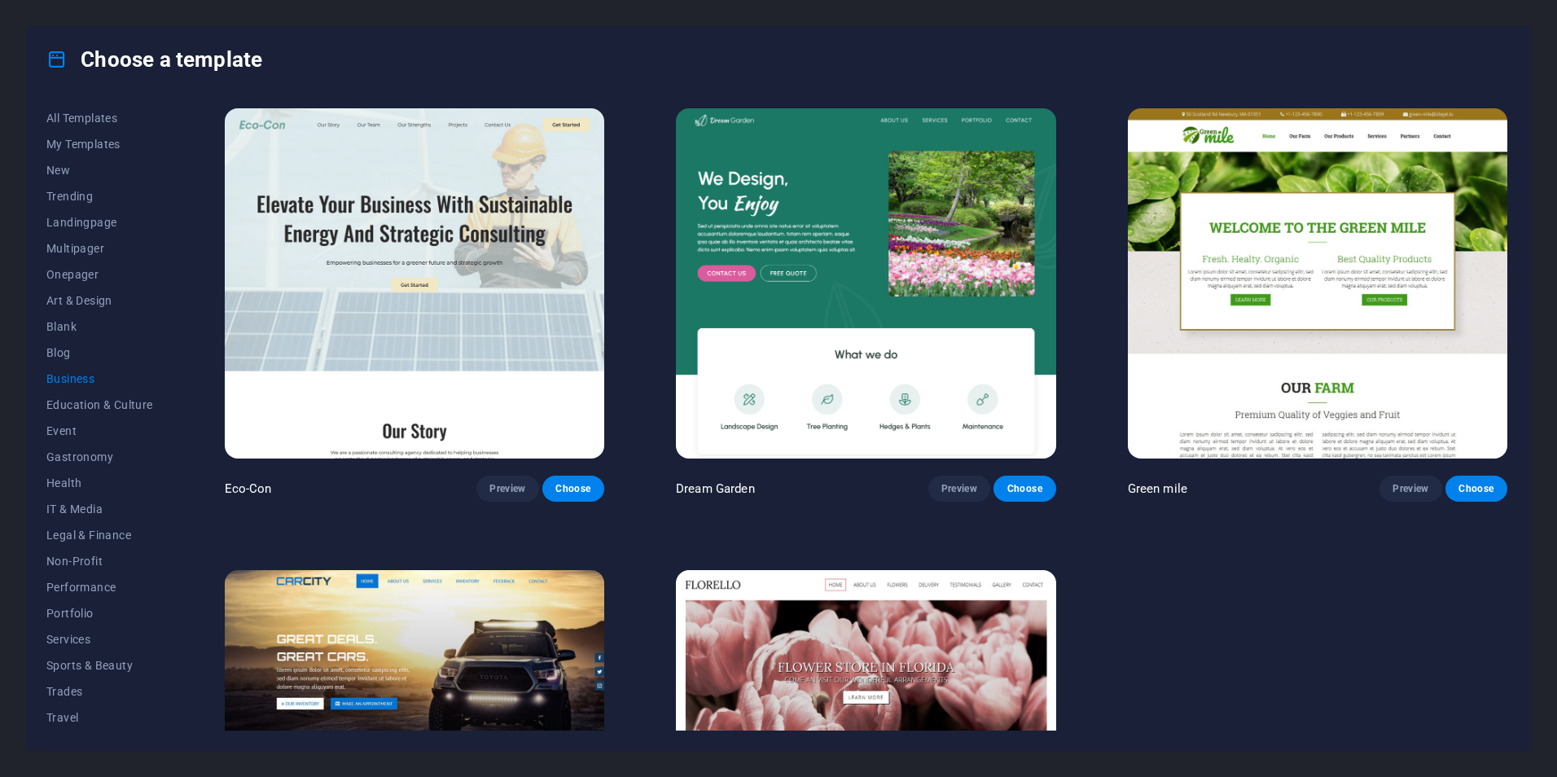
click at [1177, 159] on img at bounding box center [1318, 283] width 380 height 350
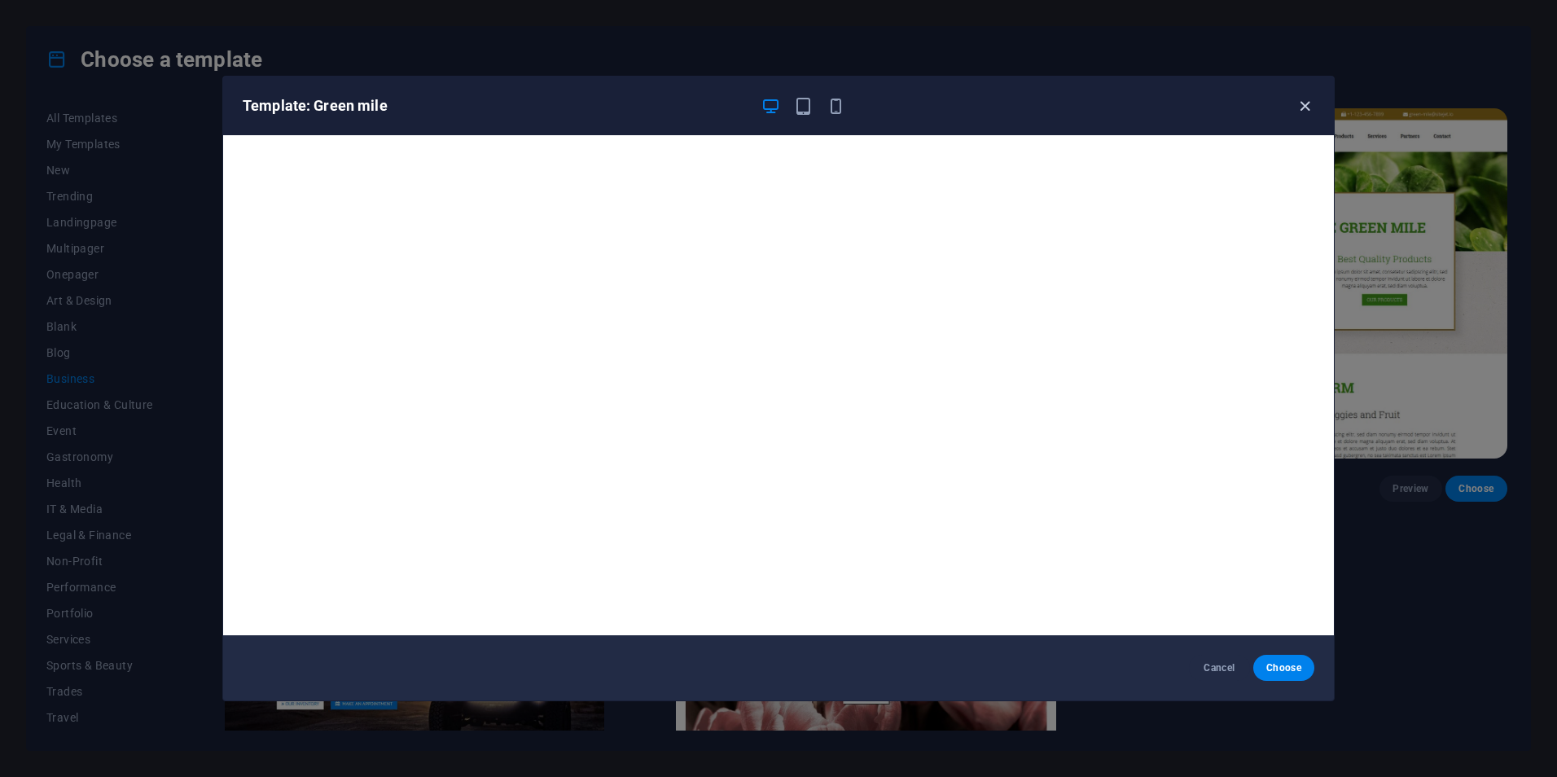
click at [1309, 112] on icon "button" at bounding box center [1305, 106] width 19 height 19
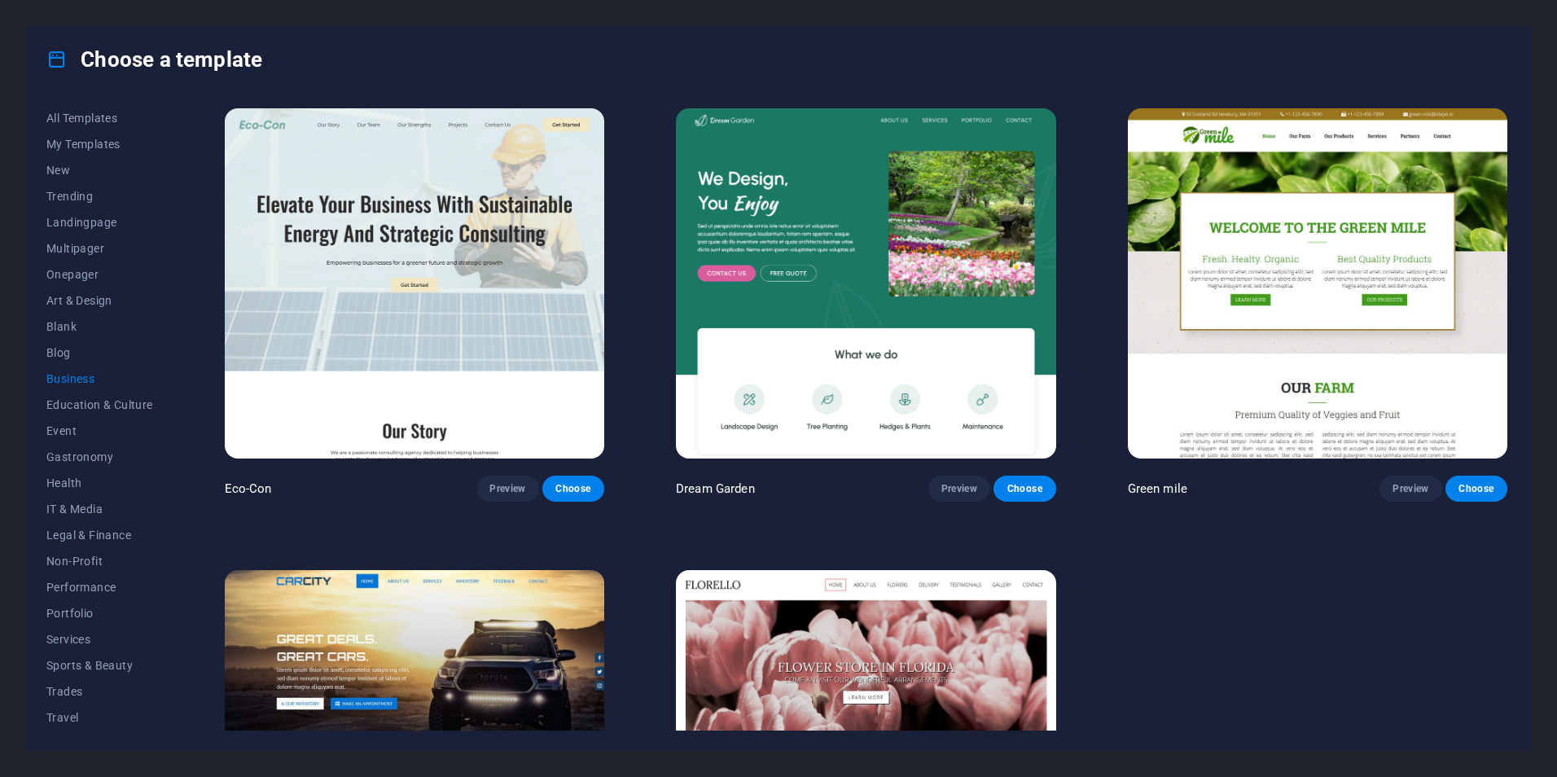
click at [1201, 185] on img at bounding box center [1318, 283] width 380 height 350
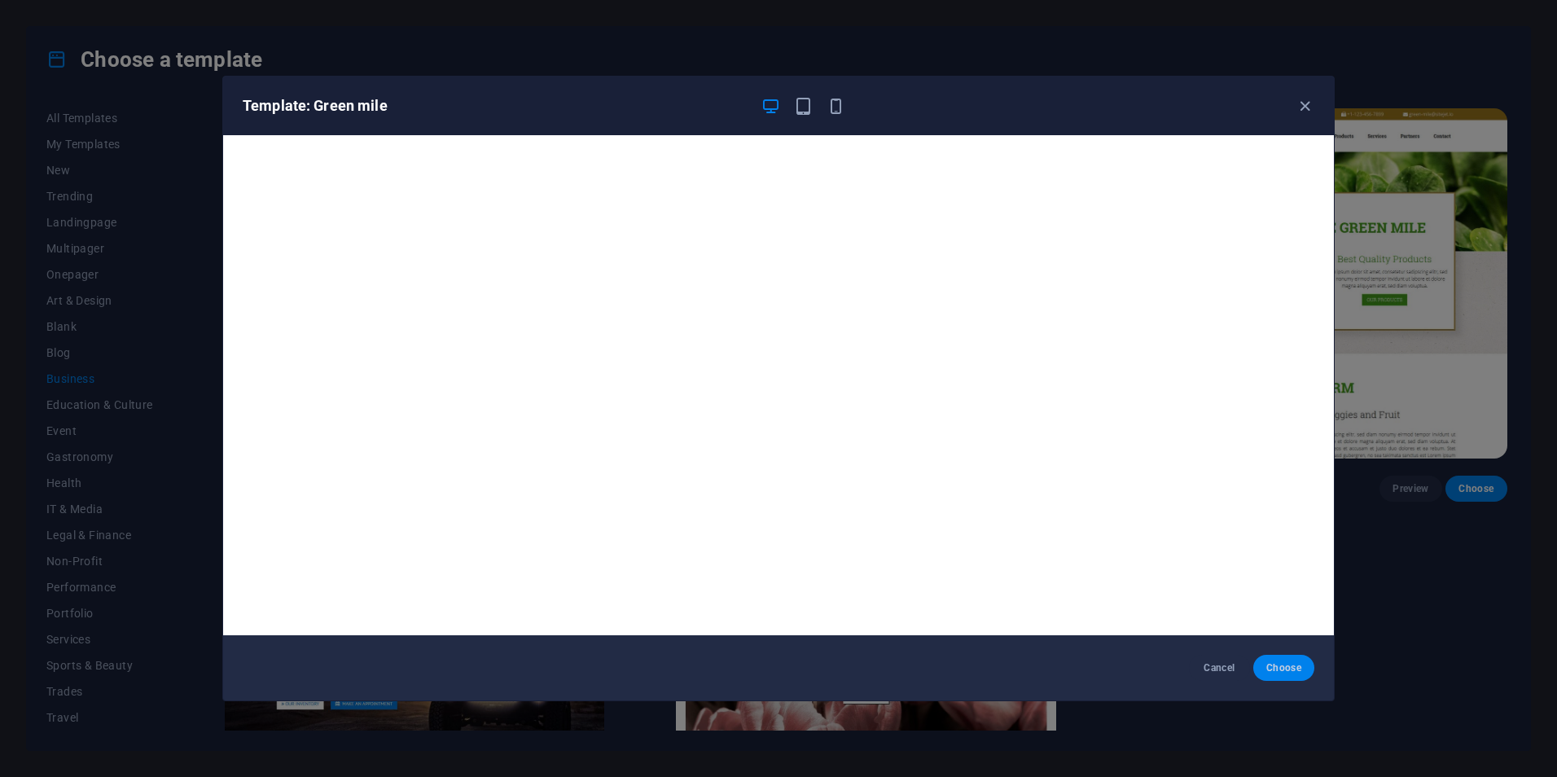
click at [1275, 660] on button "Choose" at bounding box center [1284, 668] width 61 height 26
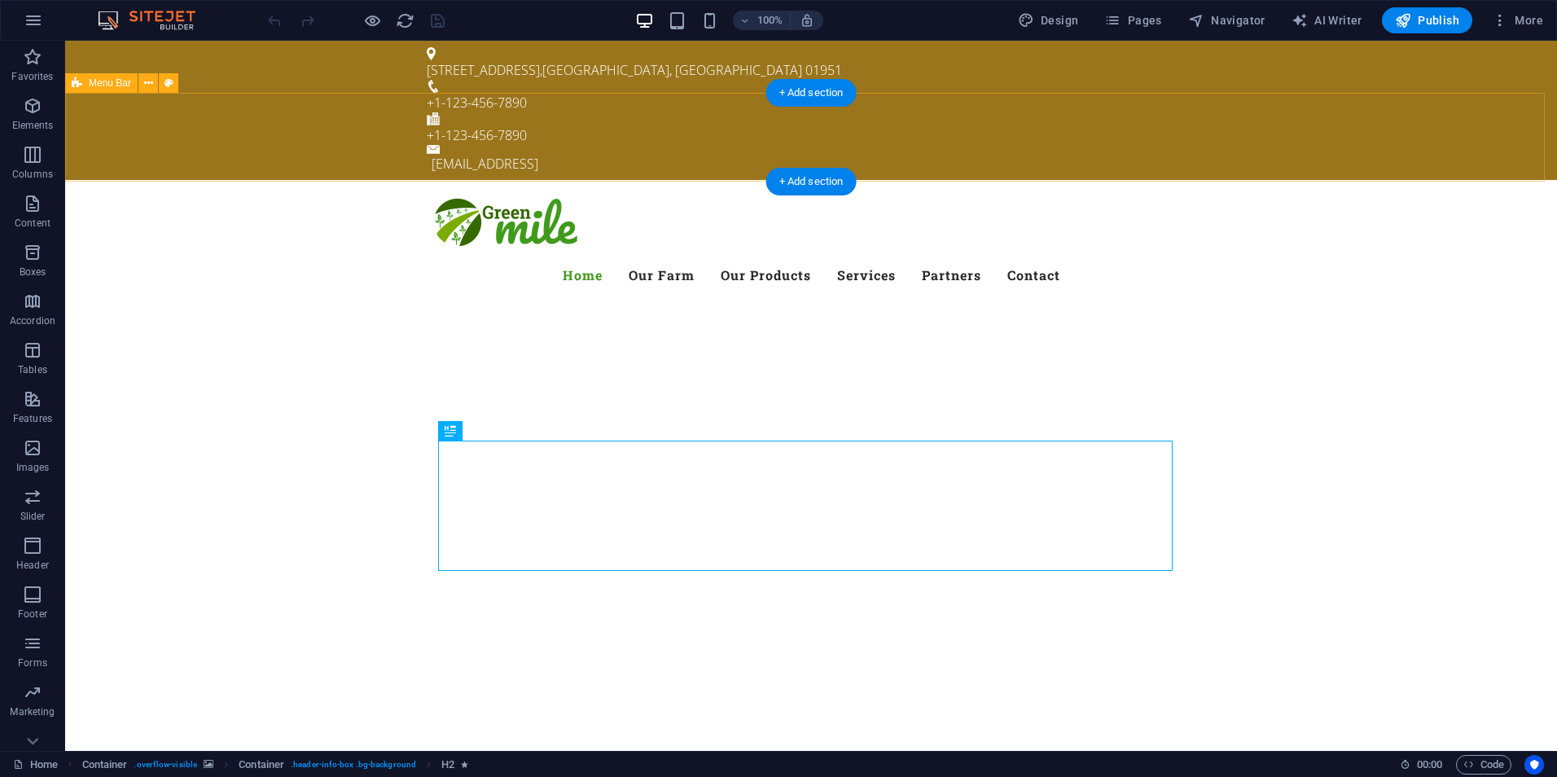
click at [1474, 180] on div "Menu Home Our Farm Our Products Services Partners Contact" at bounding box center [811, 244] width 1492 height 128
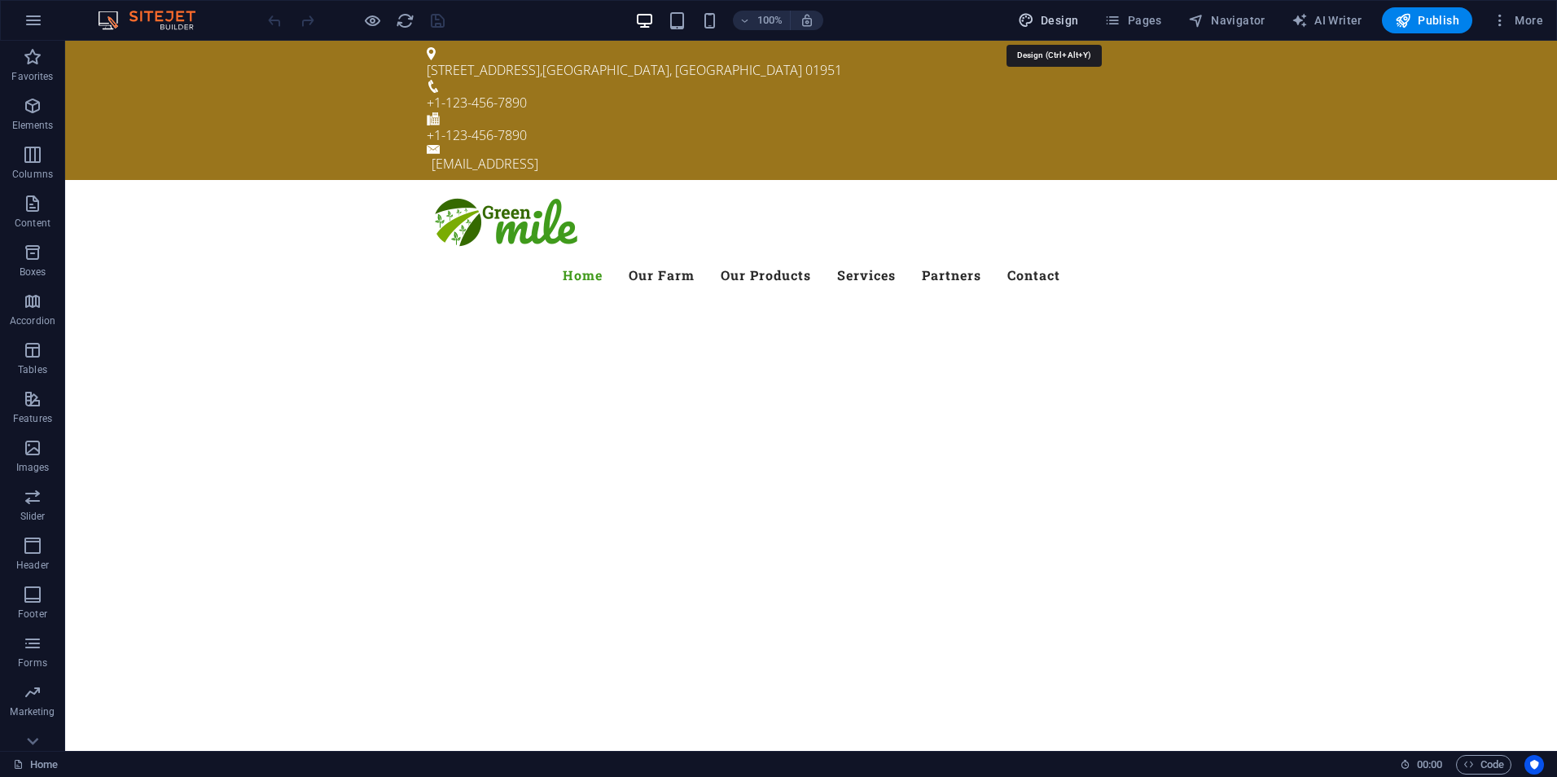
click at [1049, 21] on span "Design" at bounding box center [1048, 20] width 61 height 16
select select "px"
select select "300"
select select "px"
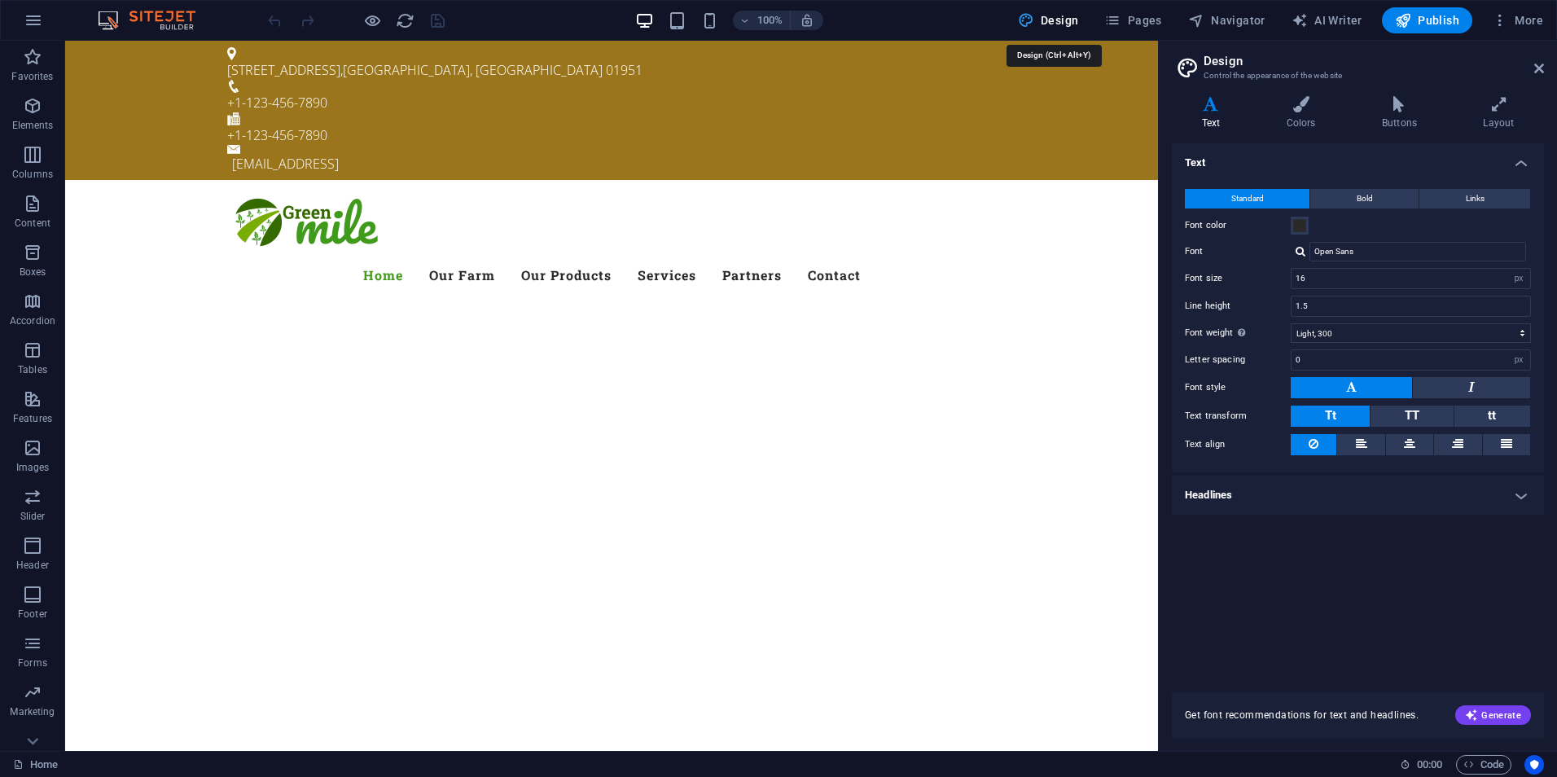
click at [1049, 21] on span "Design" at bounding box center [1048, 20] width 61 height 16
click at [1542, 68] on icon at bounding box center [1540, 68] width 10 height 13
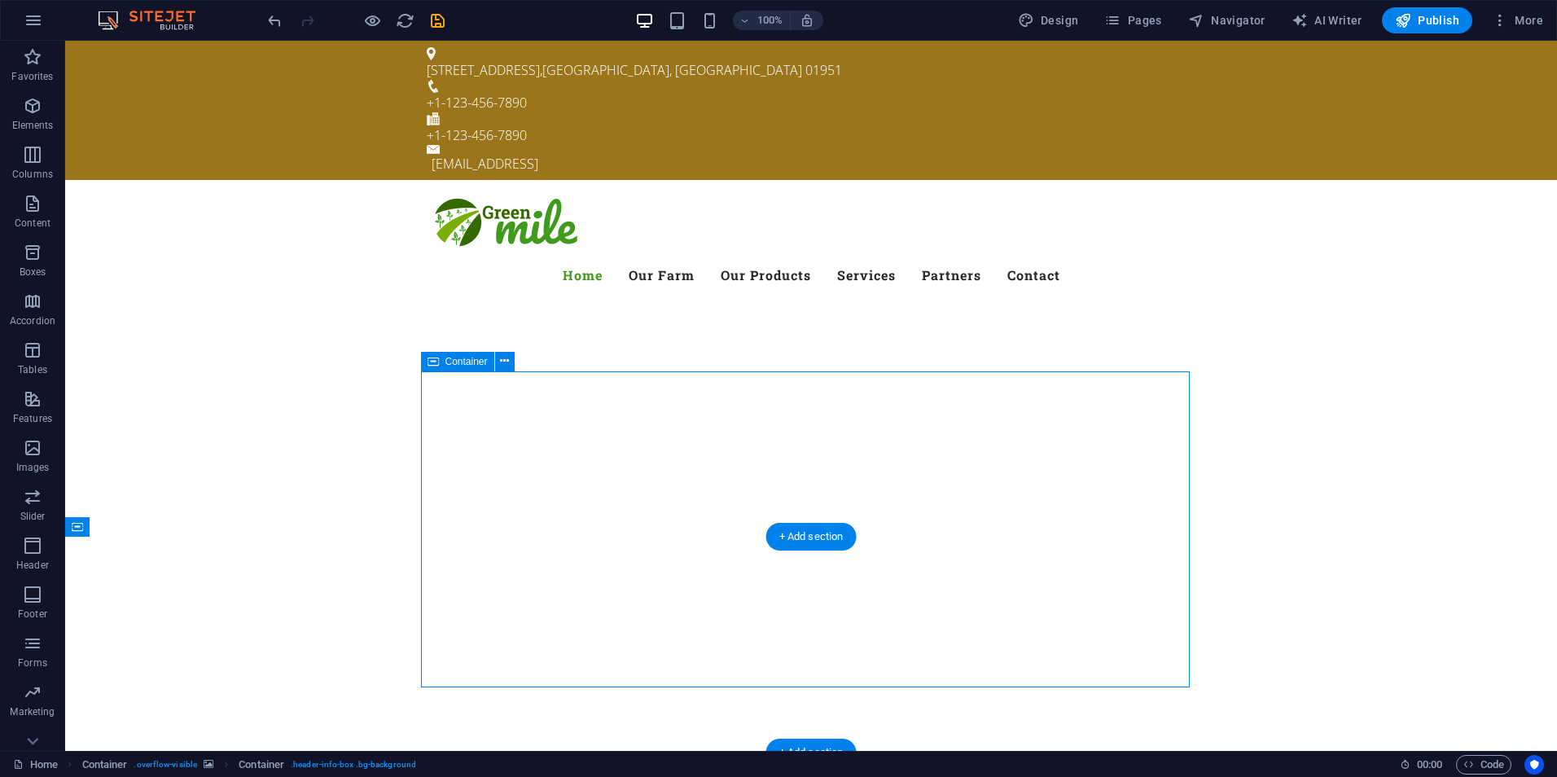
click at [790, 534] on div "+ Add section" at bounding box center [811, 537] width 90 height 28
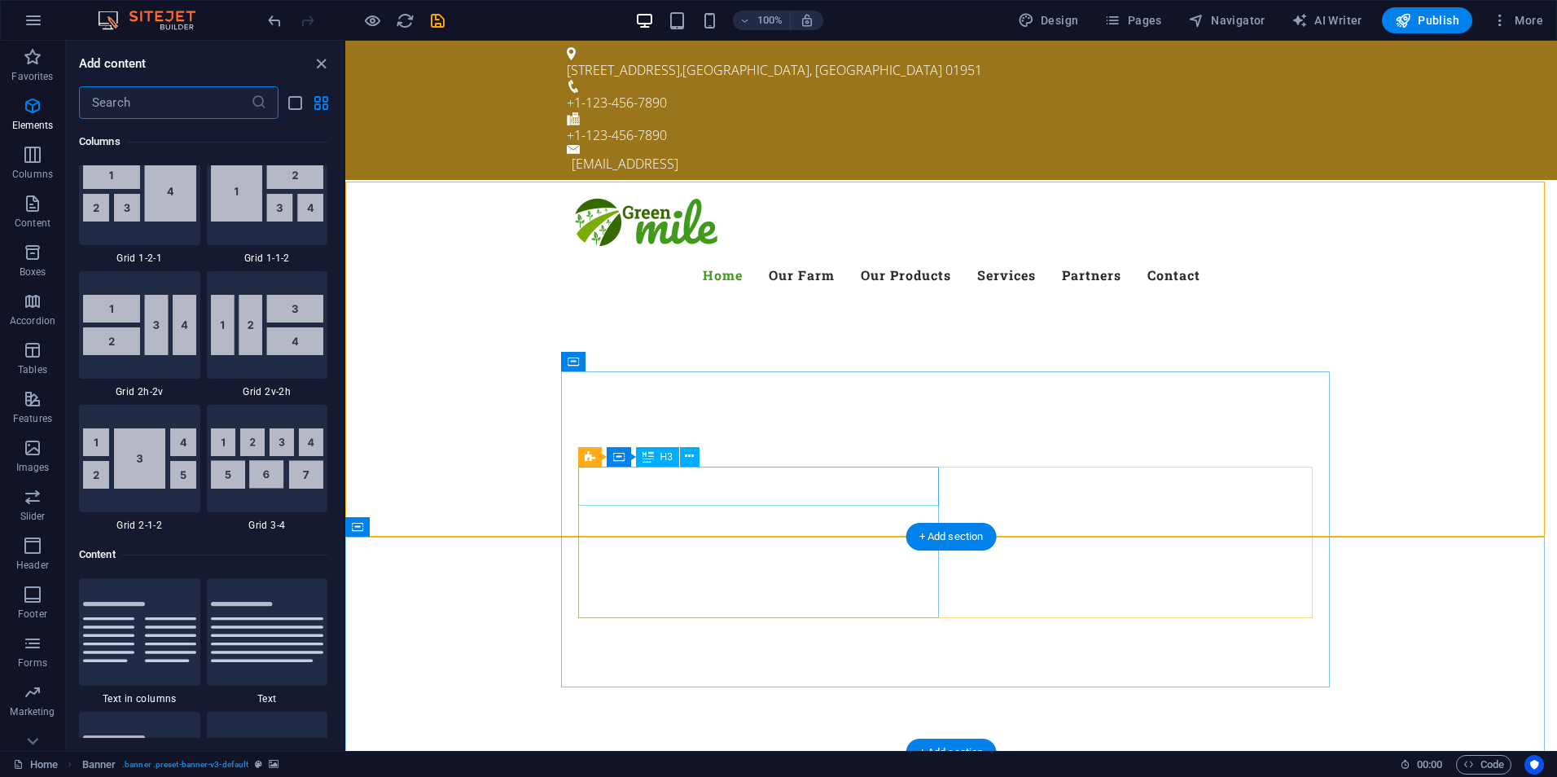
scroll to position [2850, 0]
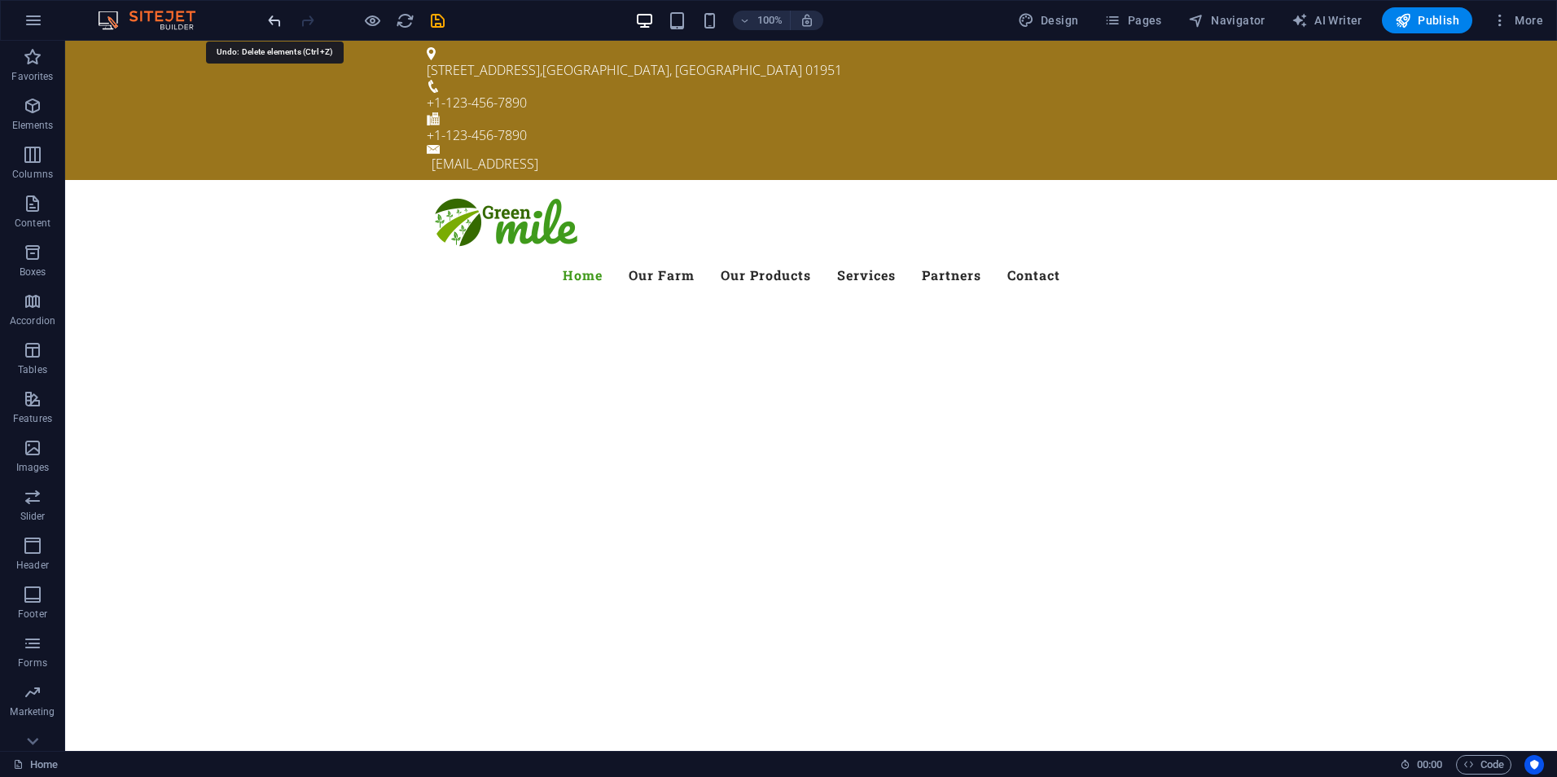
click at [269, 22] on icon "undo" at bounding box center [275, 20] width 19 height 19
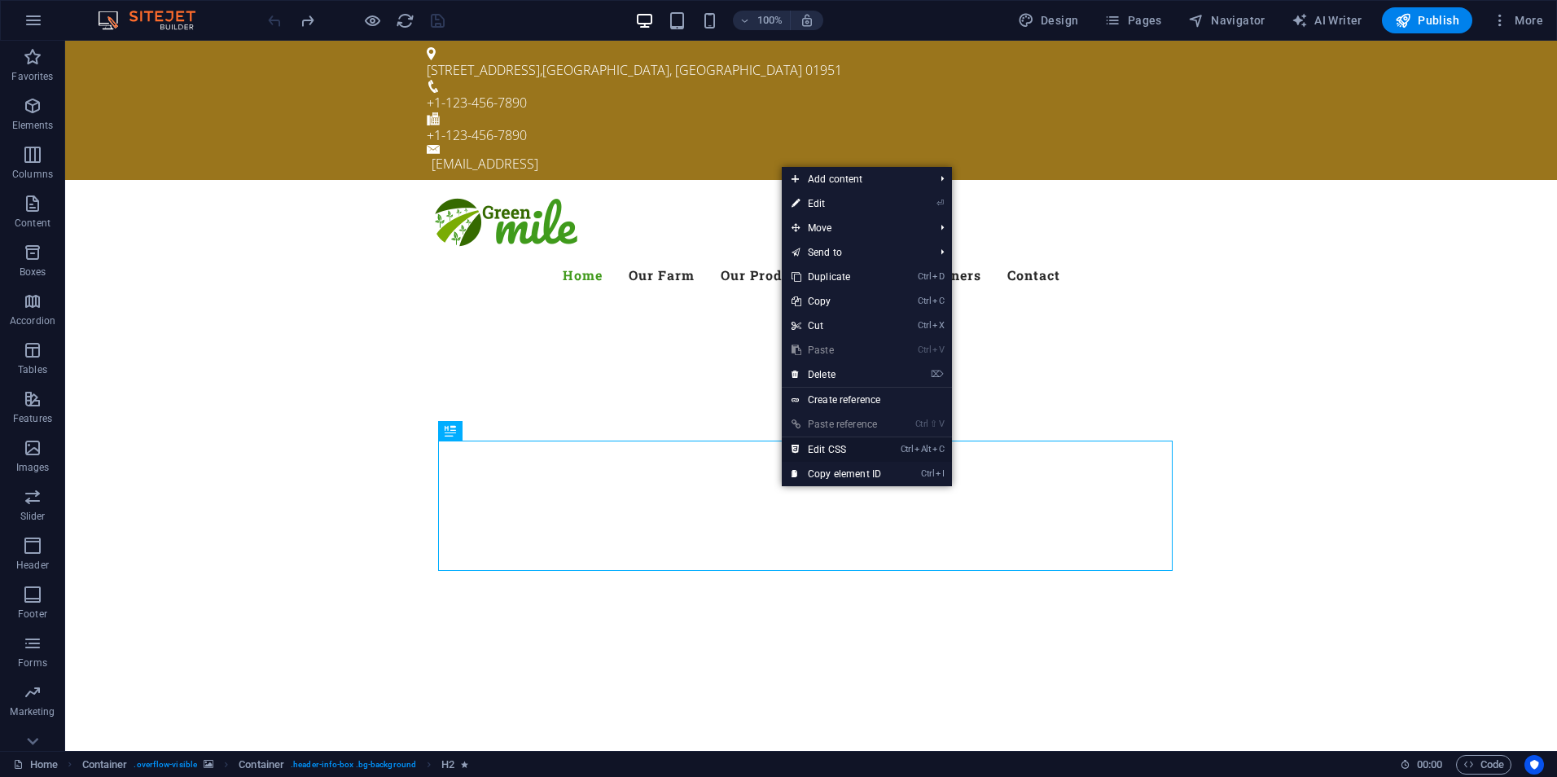
click at [845, 446] on link "Ctrl Alt C Edit CSS" at bounding box center [836, 449] width 109 height 24
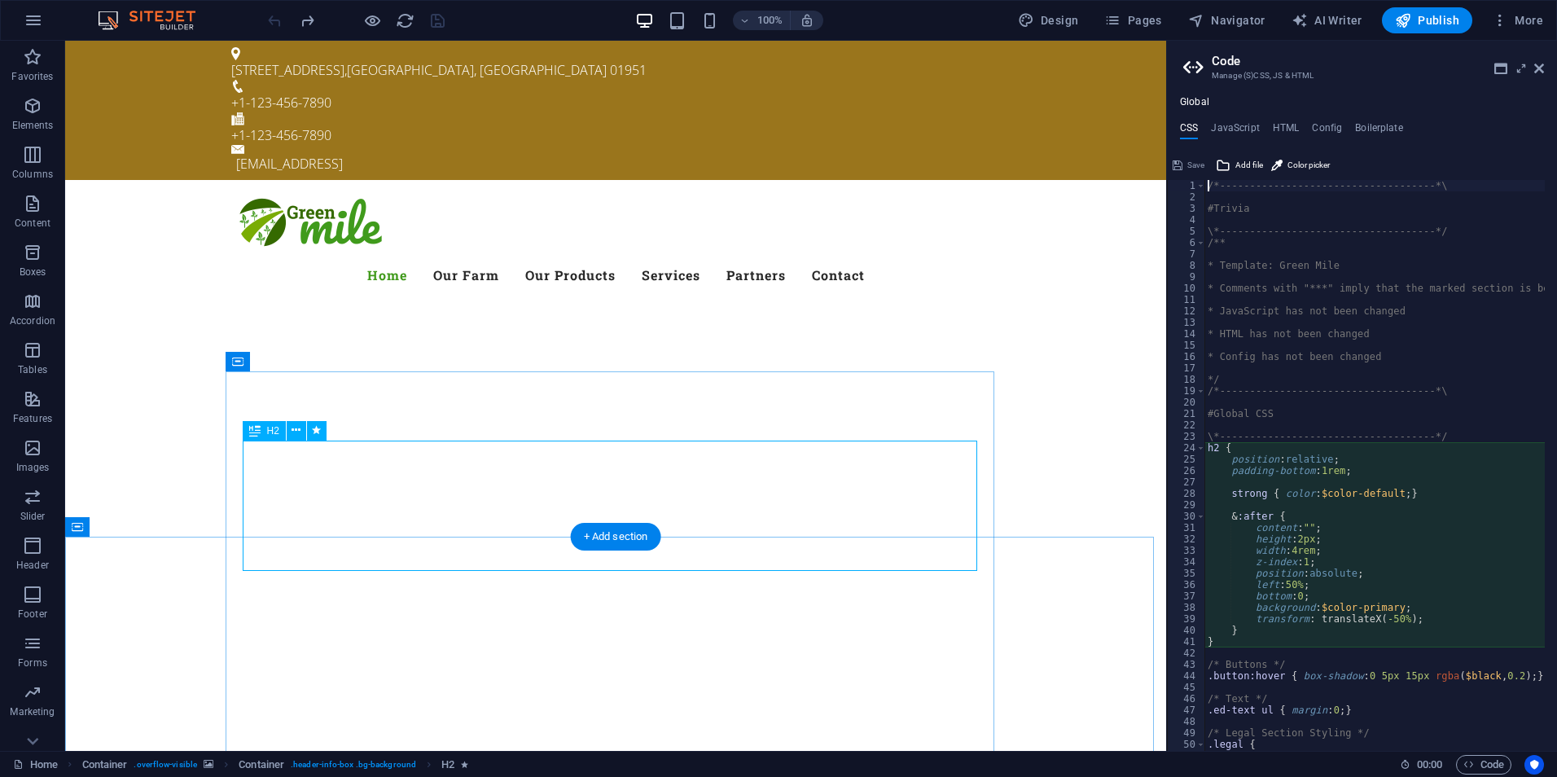
type textarea "position: relative;"
